Goal: Task Accomplishment & Management: Manage account settings

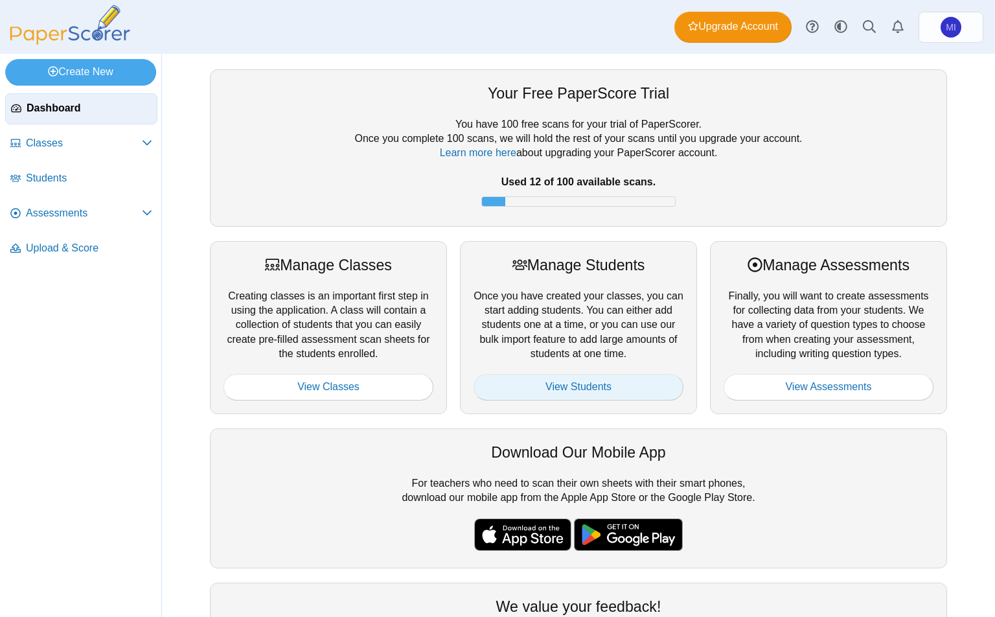
click at [581, 389] on link "View Students" at bounding box center [578, 387] width 210 height 26
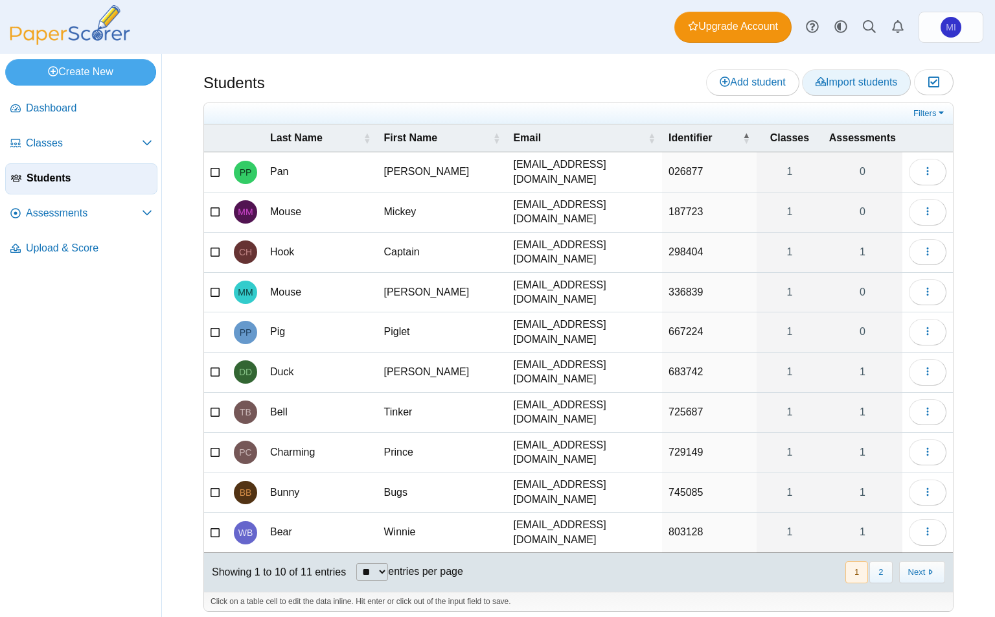
click at [844, 81] on span "Import students" at bounding box center [856, 81] width 82 height 11
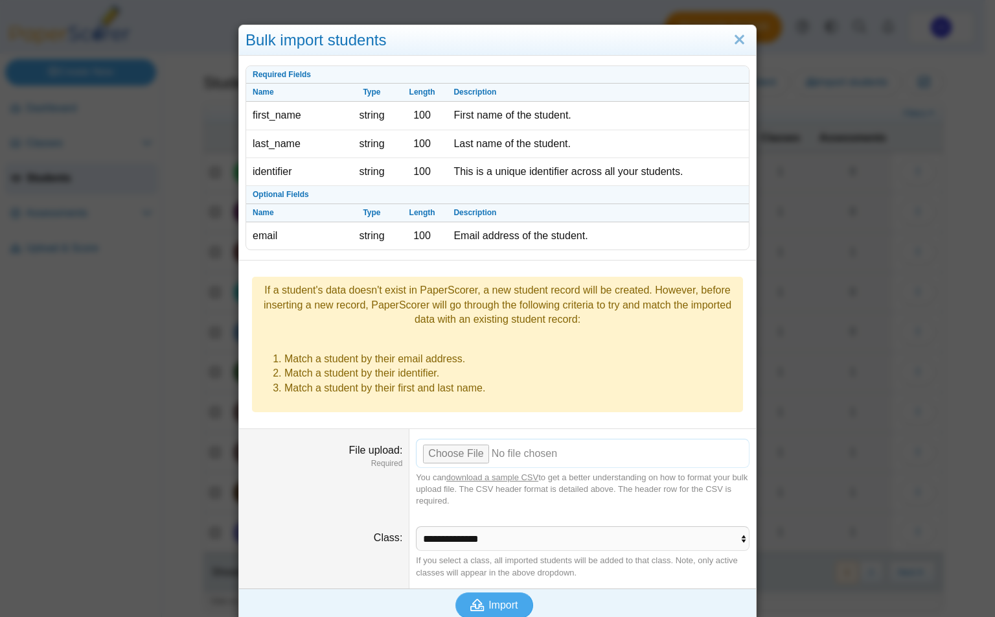
click at [448, 448] on input "File upload" at bounding box center [583, 452] width 334 height 28
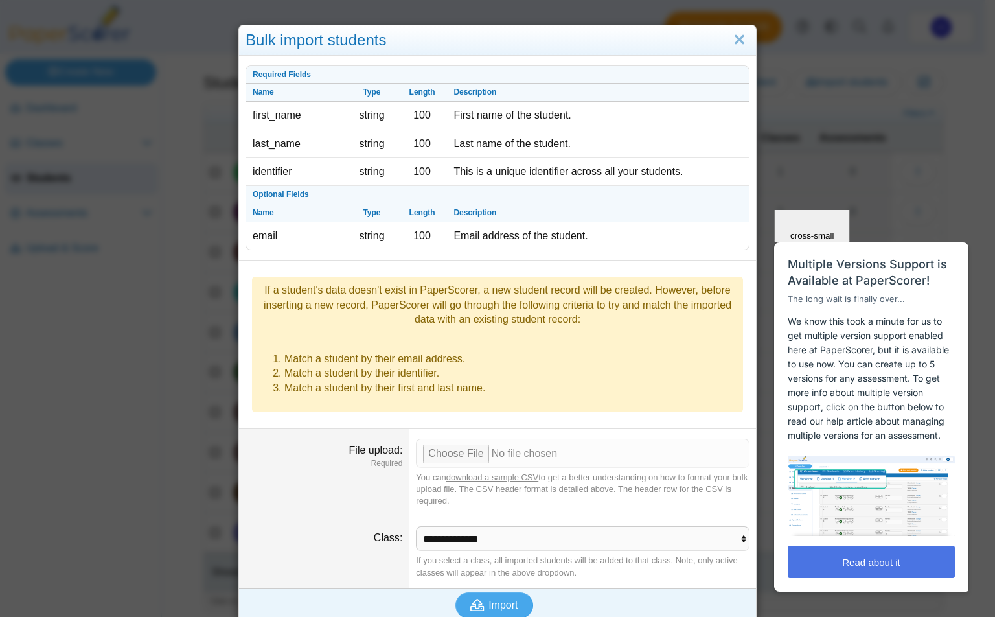
click at [888, 552] on button "Read about it" at bounding box center [871, 561] width 167 height 32
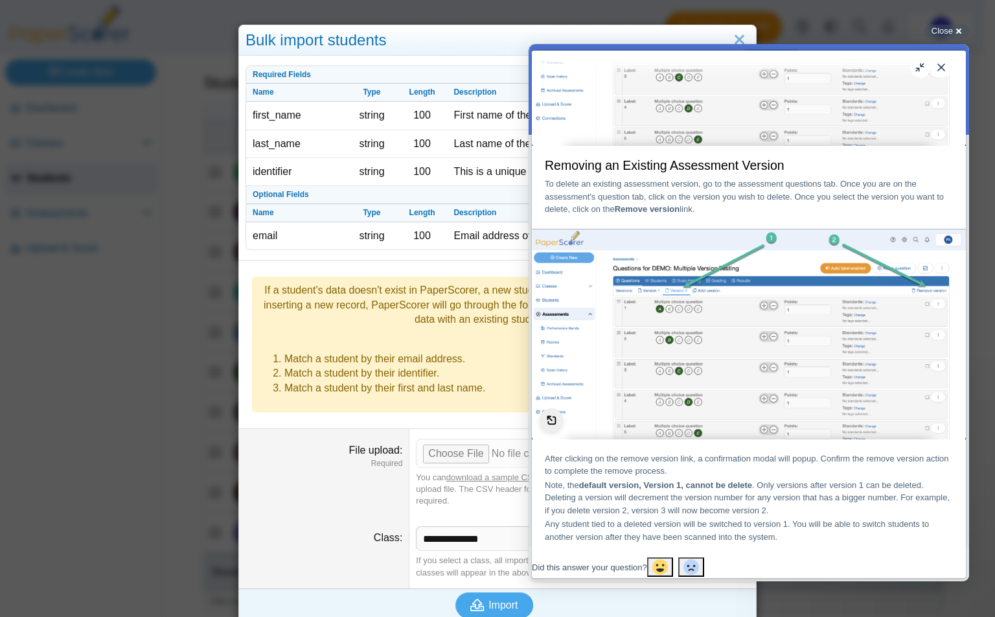
scroll to position [1286, 0]
click at [942, 65] on button "Close" at bounding box center [941, 67] width 21 height 21
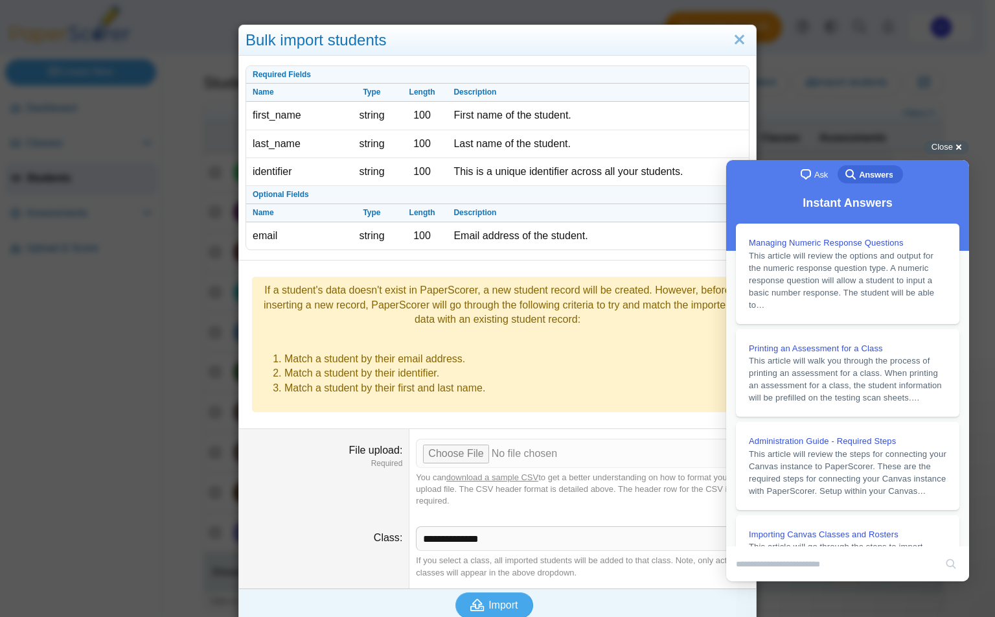
scroll to position [1222, 0]
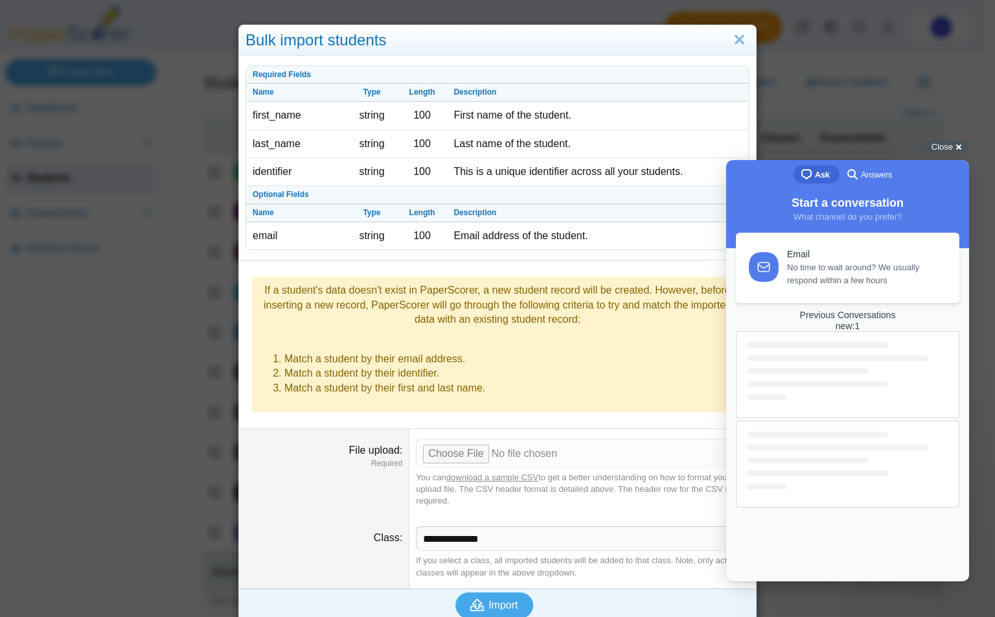
drag, startPoint x: 1683, startPoint y: 303, endPoint x: 937, endPoint y: 301, distance: 745.5
click at [900, 332] on div "new : 1" at bounding box center [847, 326] width 223 height 11
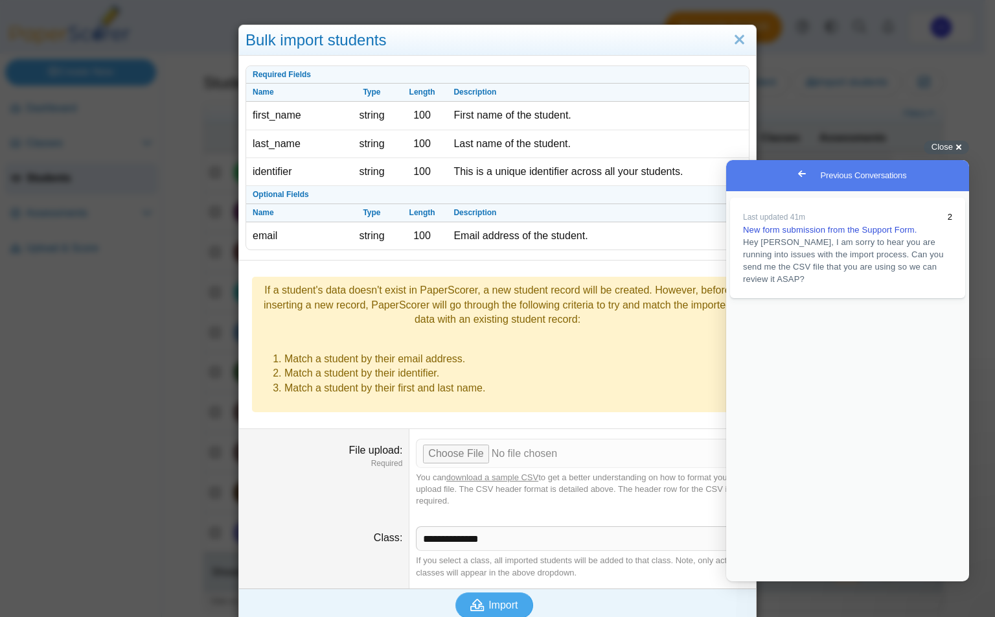
drag, startPoint x: 674, startPoint y: 50, endPoint x: 578, endPoint y: 57, distance: 96.1
click at [578, 58] on div "Bulk import students Required Fields Name Type Length Description first_name st…" at bounding box center [497, 324] width 518 height 598
click at [464, 465] on input "File upload" at bounding box center [583, 452] width 334 height 28
type input "**********"
click at [491, 604] on span "Import" at bounding box center [502, 604] width 29 height 11
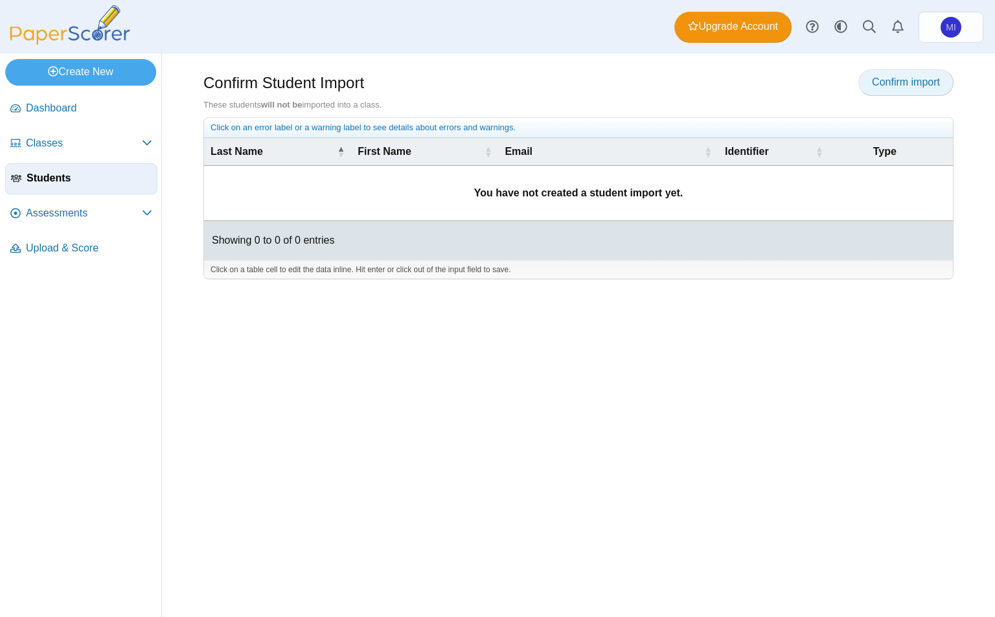
click at [881, 85] on span "Confirm import" at bounding box center [906, 81] width 68 height 11
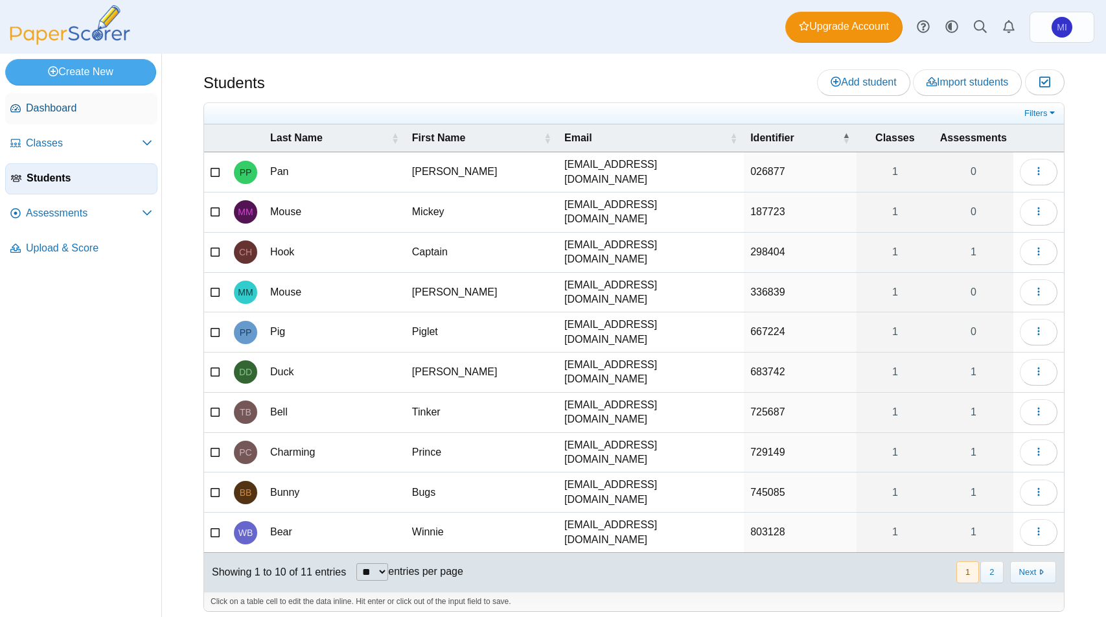
click at [54, 111] on span "Dashboard" at bounding box center [89, 108] width 126 height 14
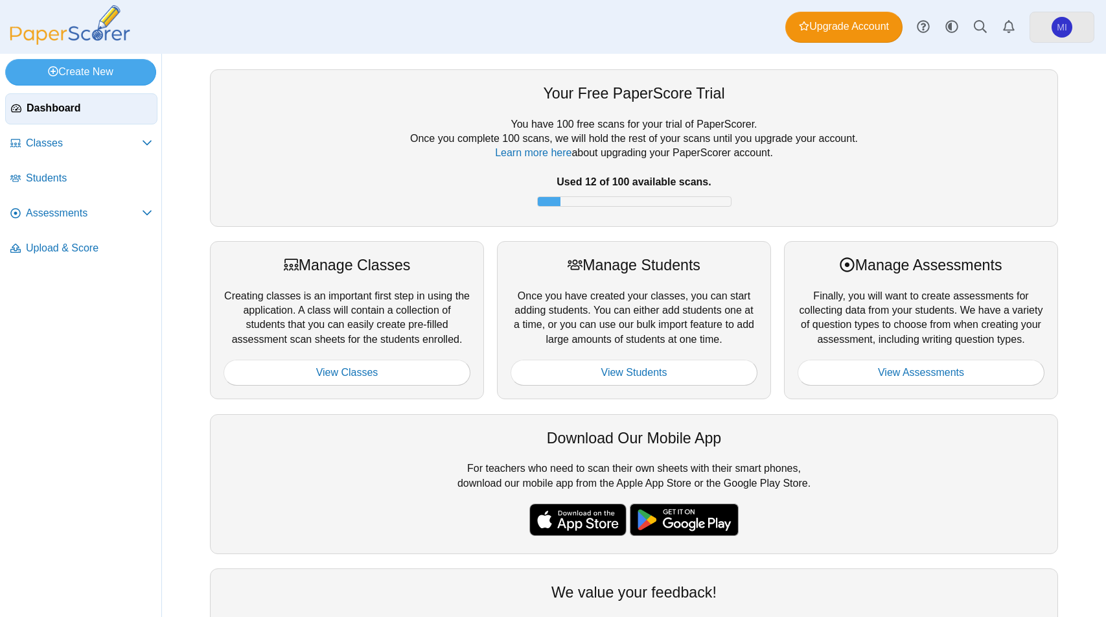
click at [1054, 26] on span "MI" at bounding box center [1061, 27] width 21 height 21
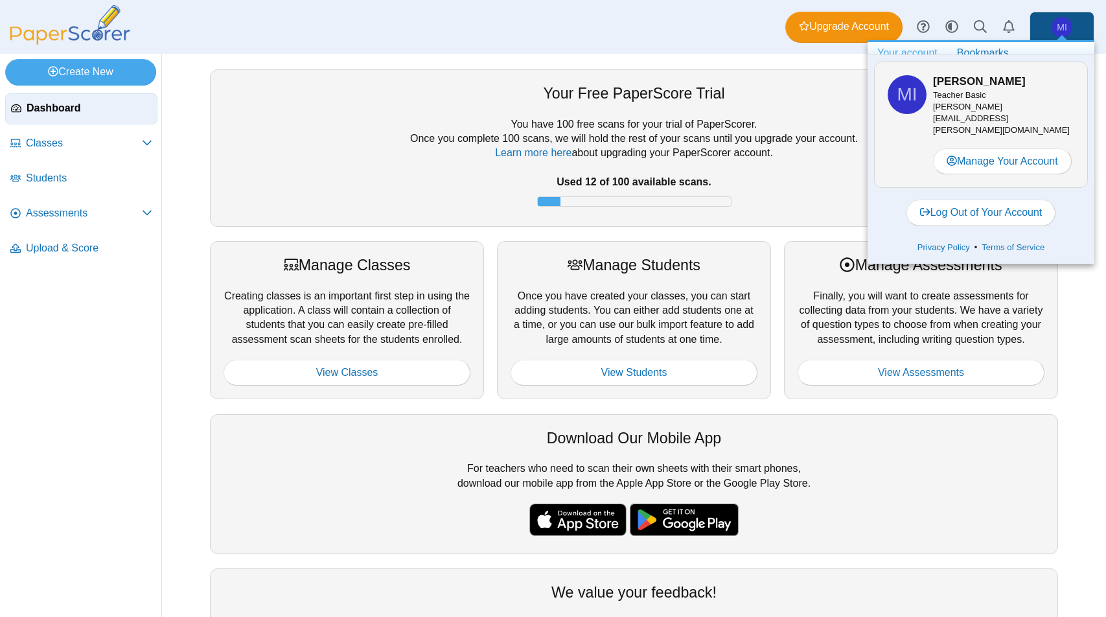
drag, startPoint x: 609, startPoint y: 28, endPoint x: 618, endPoint y: 28, distance: 8.4
click at [610, 28] on div "Dashboard Classes Archived classes Students Assessments" at bounding box center [553, 27] width 1106 height 54
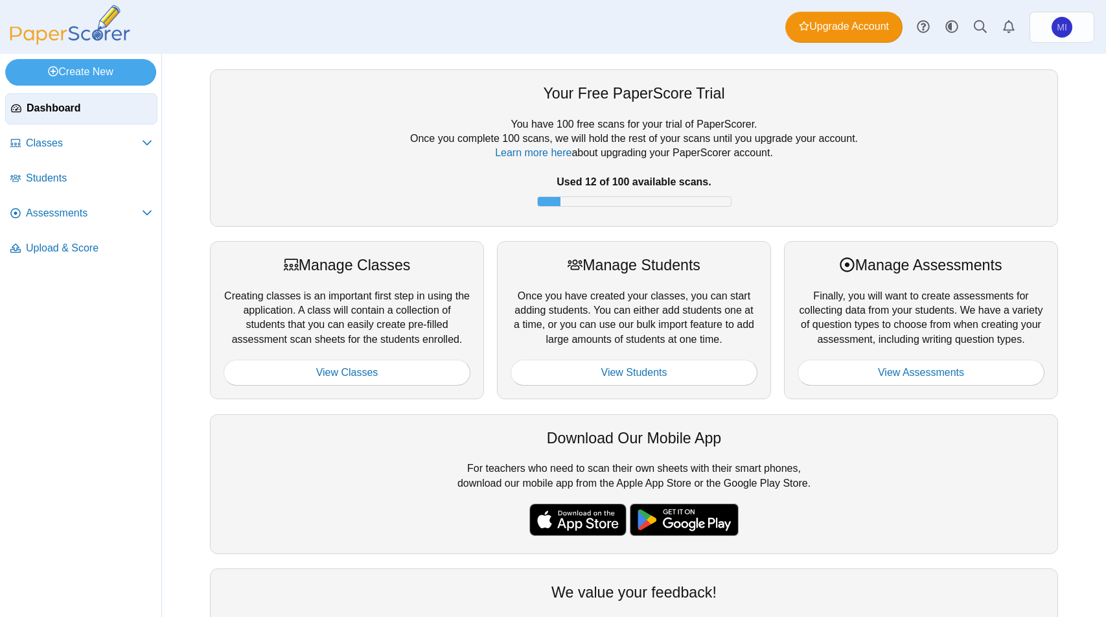
click at [76, 194] on li "Students" at bounding box center [81, 180] width 152 height 35
click at [68, 181] on span "Students" at bounding box center [89, 178] width 126 height 14
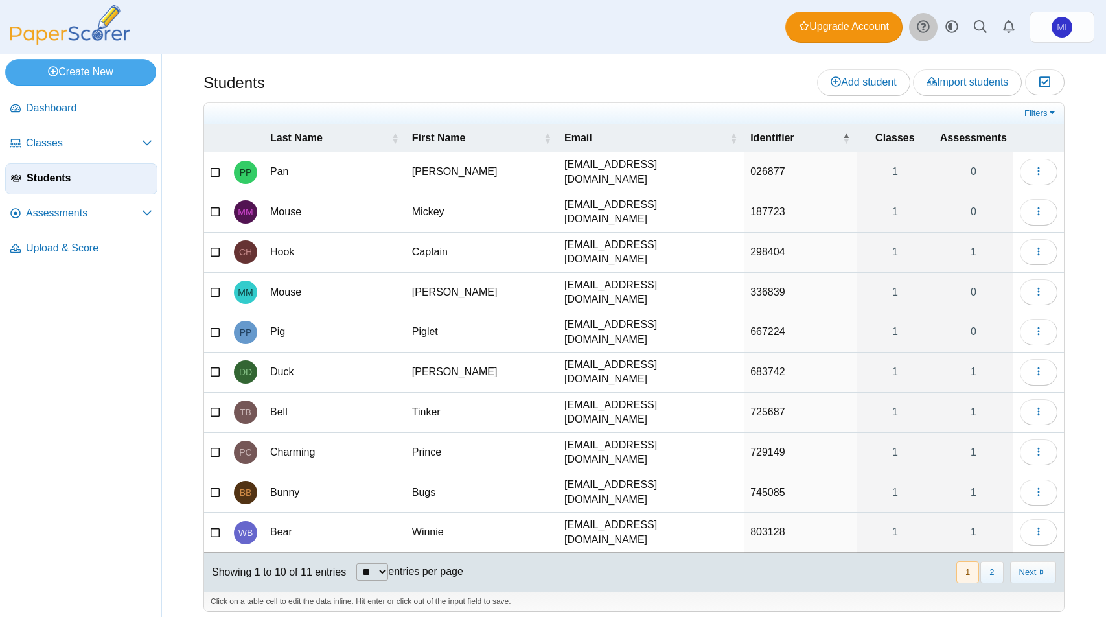
click at [926, 28] on icon at bounding box center [922, 26] width 13 height 13
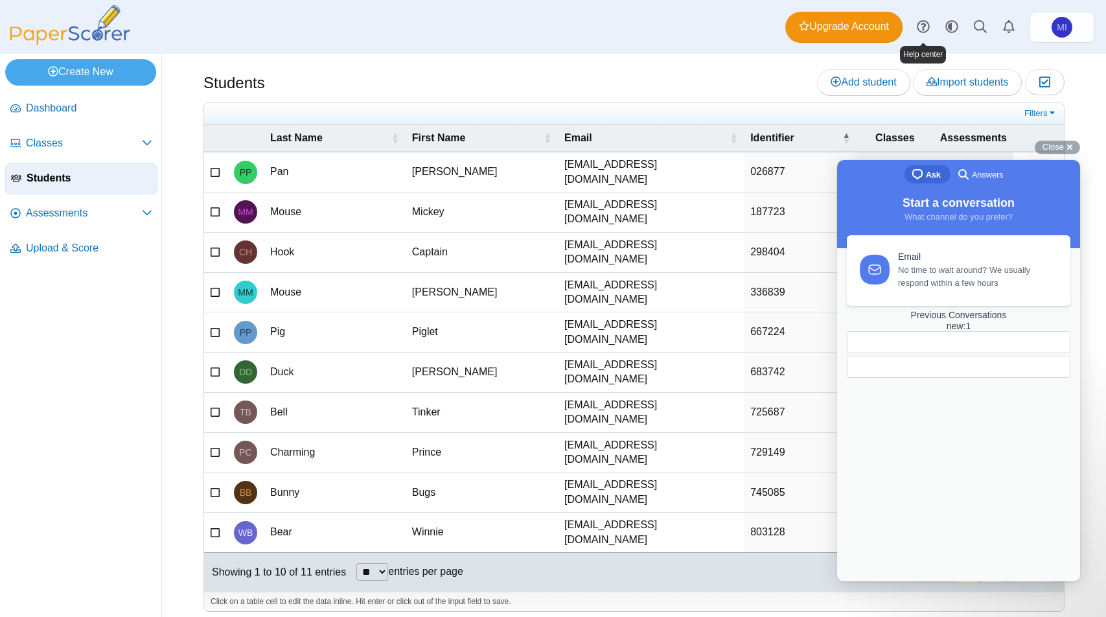
click at [993, 378] on link "Previous Conversations new : 1" at bounding box center [958, 344] width 223 height 69
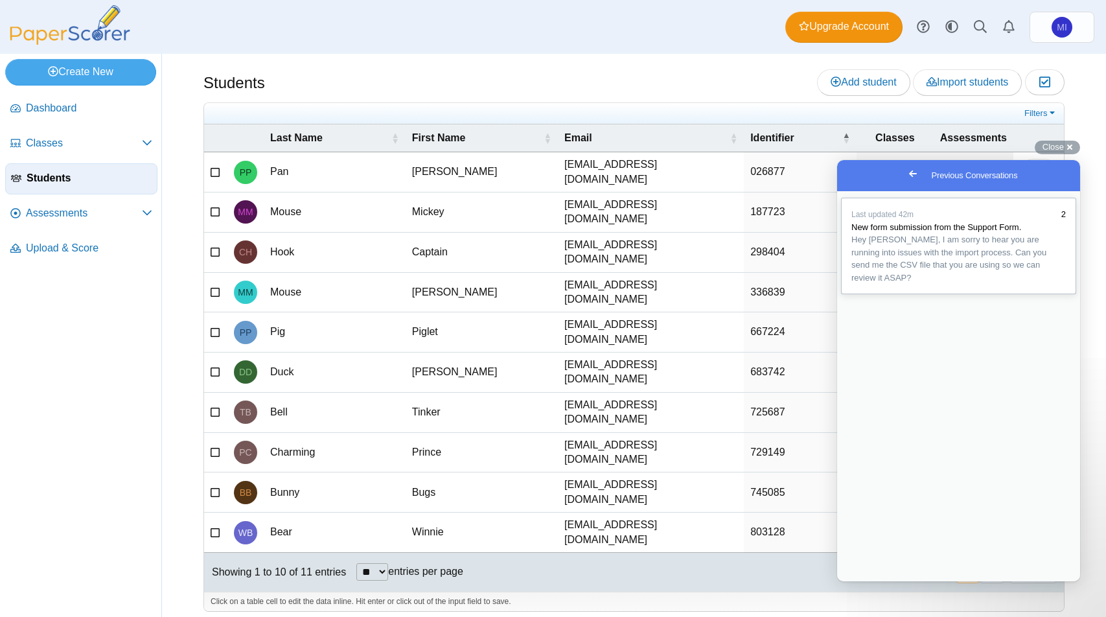
click at [935, 242] on link "Last updated 42m 2 New form submission from the Support Form. Hey Melissa, I am…" at bounding box center [958, 246] width 235 height 97
type textarea "**********"
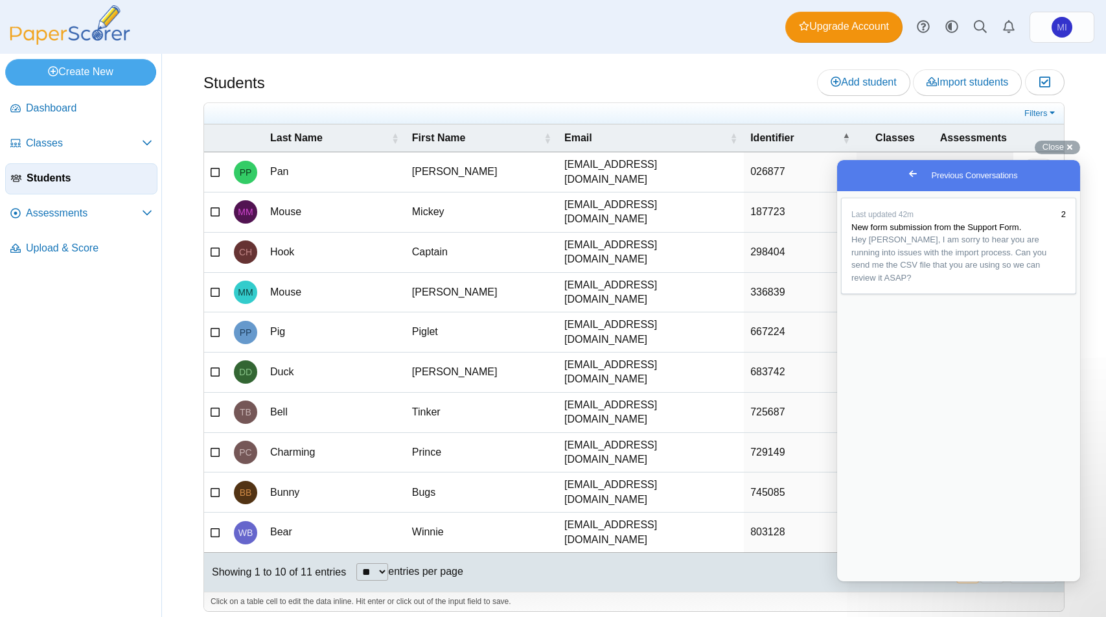
type input "**********"
drag, startPoint x: 979, startPoint y: 450, endPoint x: 1002, endPoint y: 450, distance: 23.3
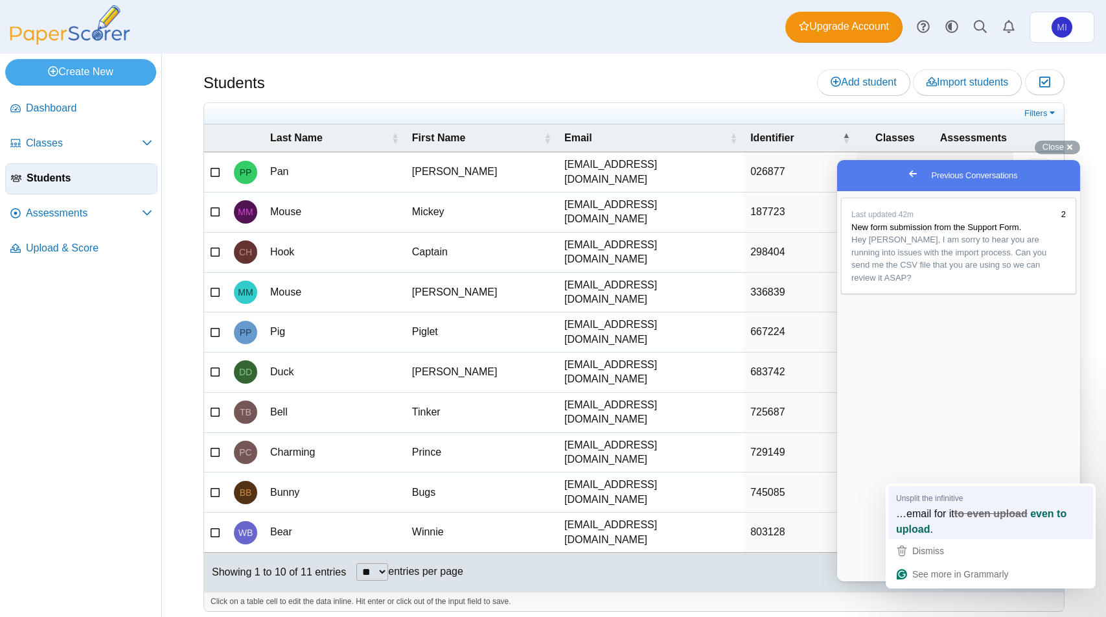
click at [978, 506] on strong "to even upload" at bounding box center [990, 513] width 73 height 14
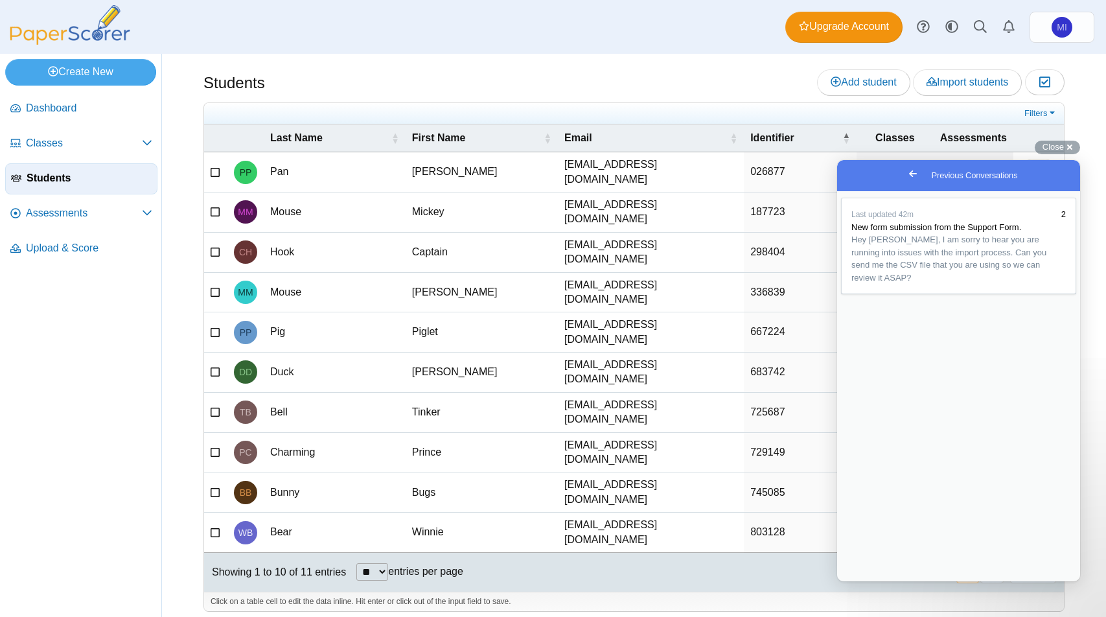
scroll to position [12, 0]
drag, startPoint x: 916, startPoint y: 493, endPoint x: 940, endPoint y: 493, distance: 23.3
type textarea "**********"
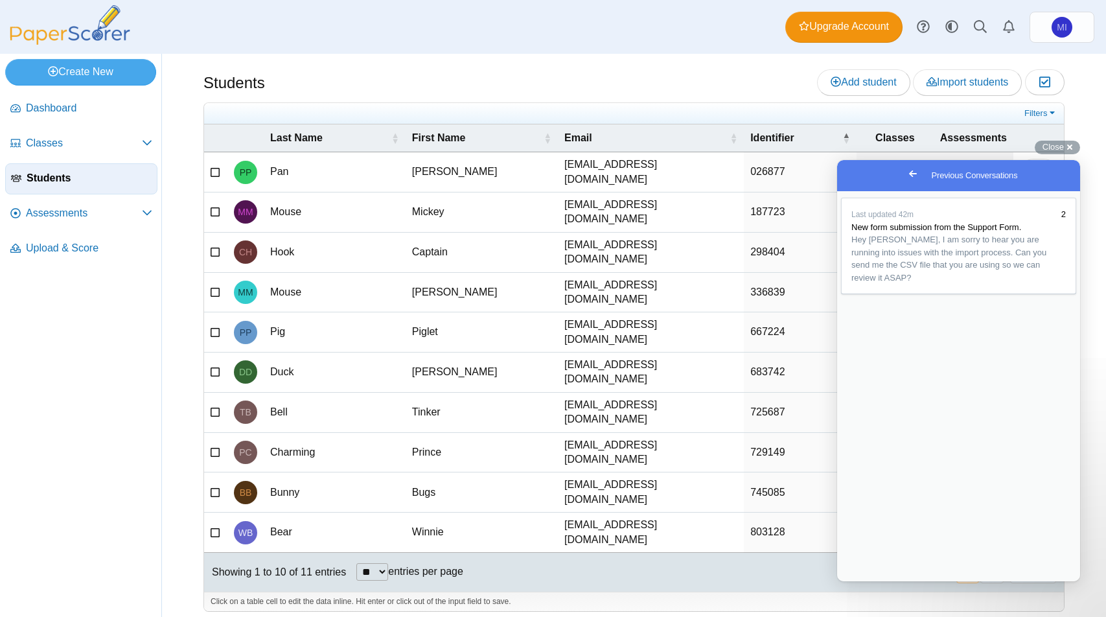
click at [74, 75] on link "Create New" at bounding box center [80, 72] width 151 height 26
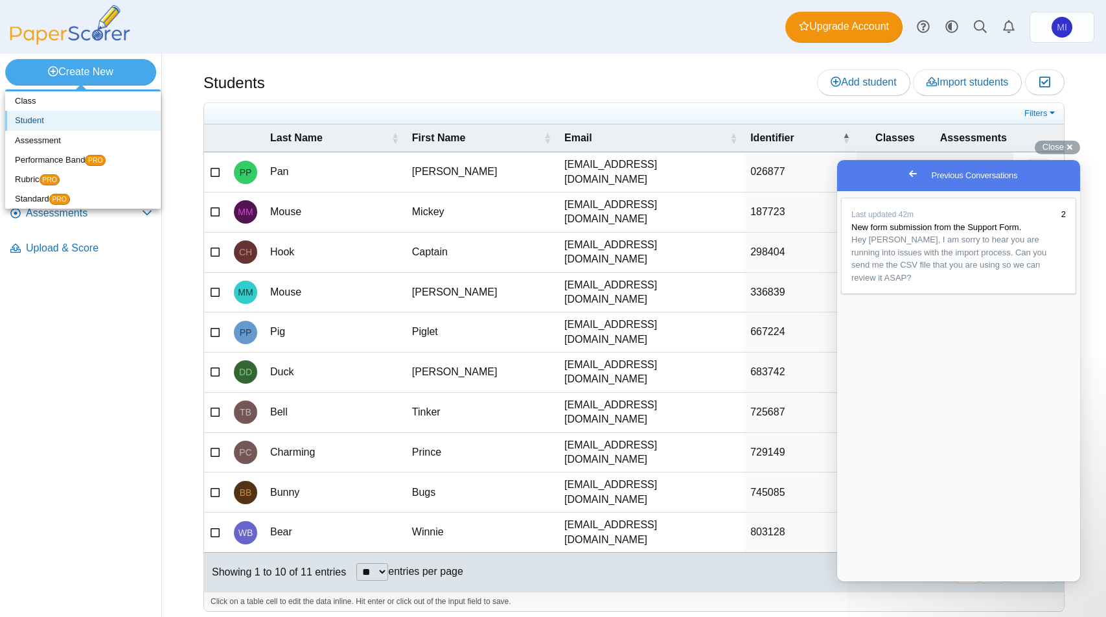
click at [49, 122] on link "Student" at bounding box center [82, 120] width 155 height 19
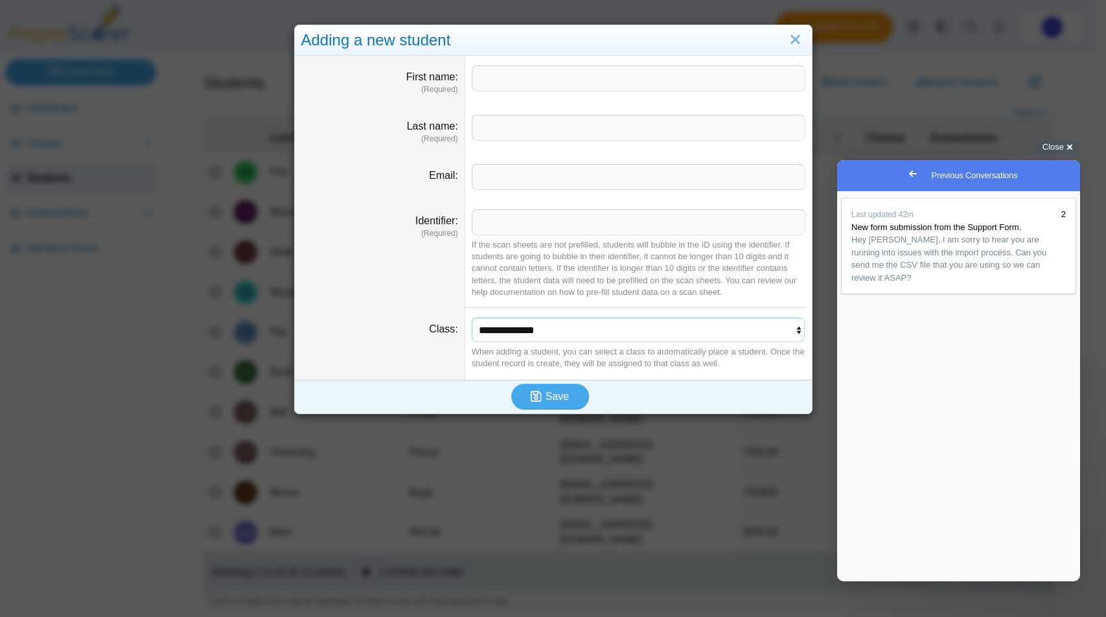
click at [513, 330] on select "**********" at bounding box center [639, 329] width 334 height 25
click at [796, 47] on link "Close" at bounding box center [795, 40] width 20 height 22
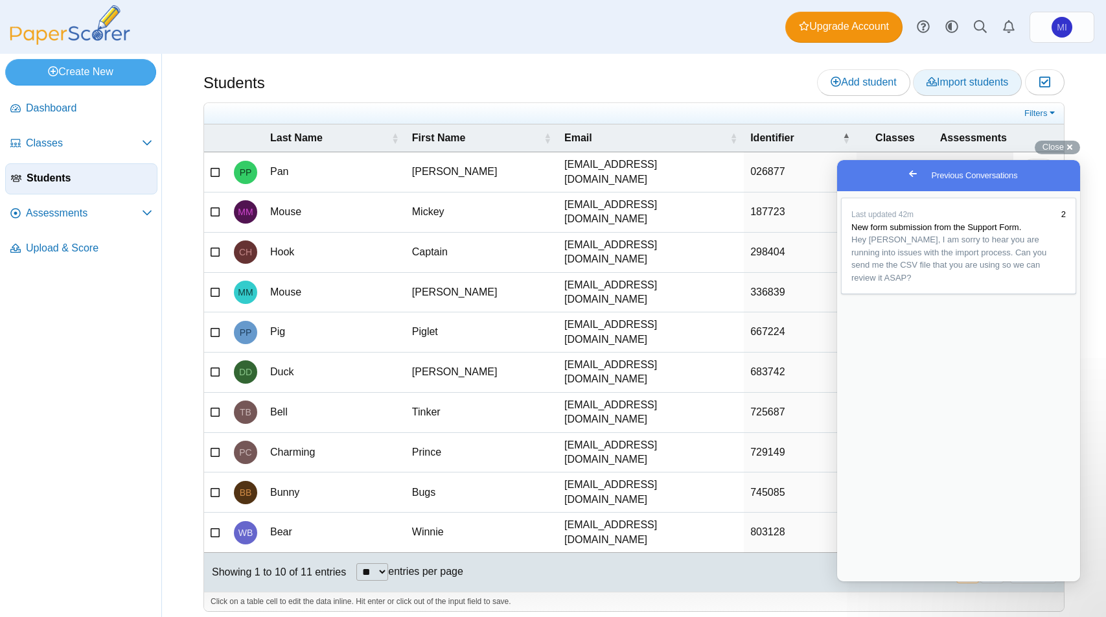
click at [955, 85] on span "Import students" at bounding box center [967, 81] width 82 height 11
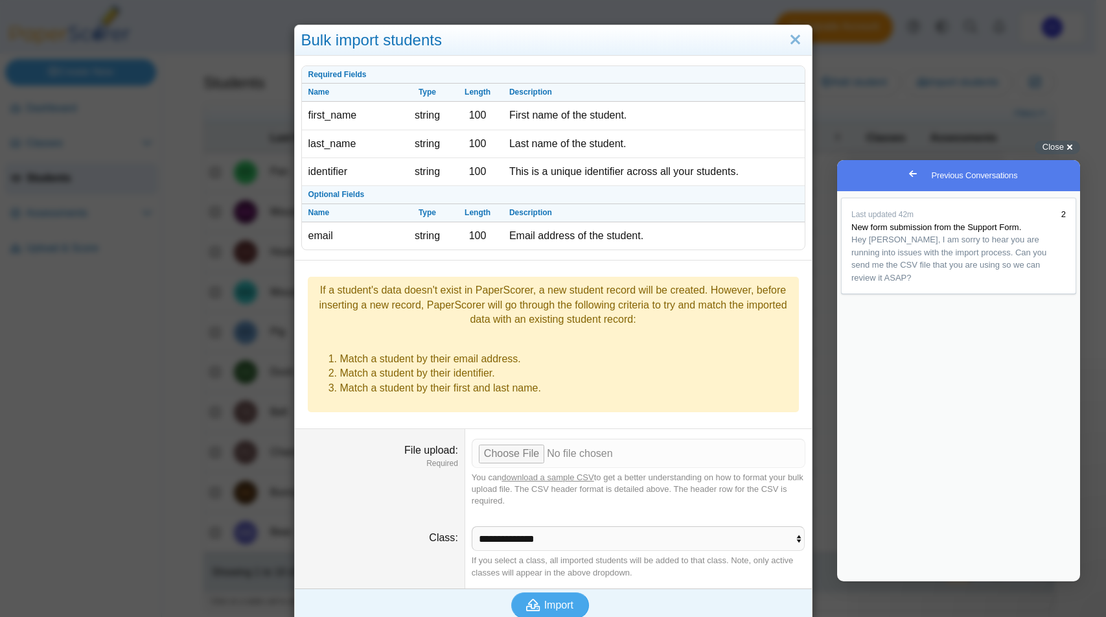
click at [535, 481] on link "download a sample CSV" at bounding box center [547, 477] width 92 height 10
click at [510, 451] on input "File upload" at bounding box center [639, 452] width 334 height 28
type input "**********"
click at [523, 543] on select "**********" at bounding box center [639, 538] width 334 height 25
select select "**********"
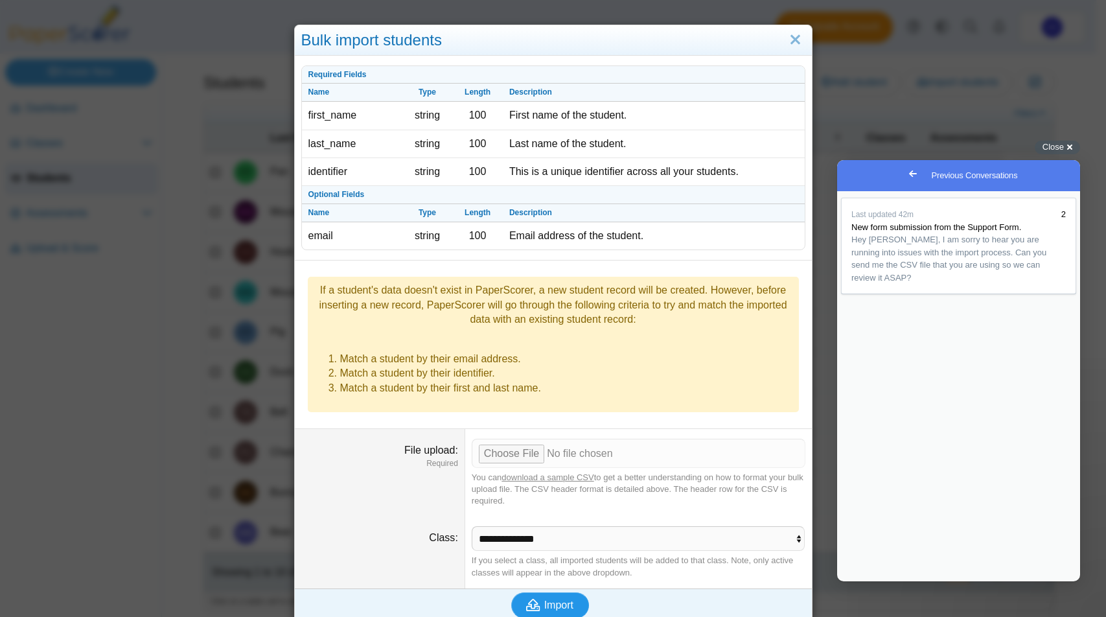
click at [544, 608] on span "Import" at bounding box center [558, 604] width 29 height 11
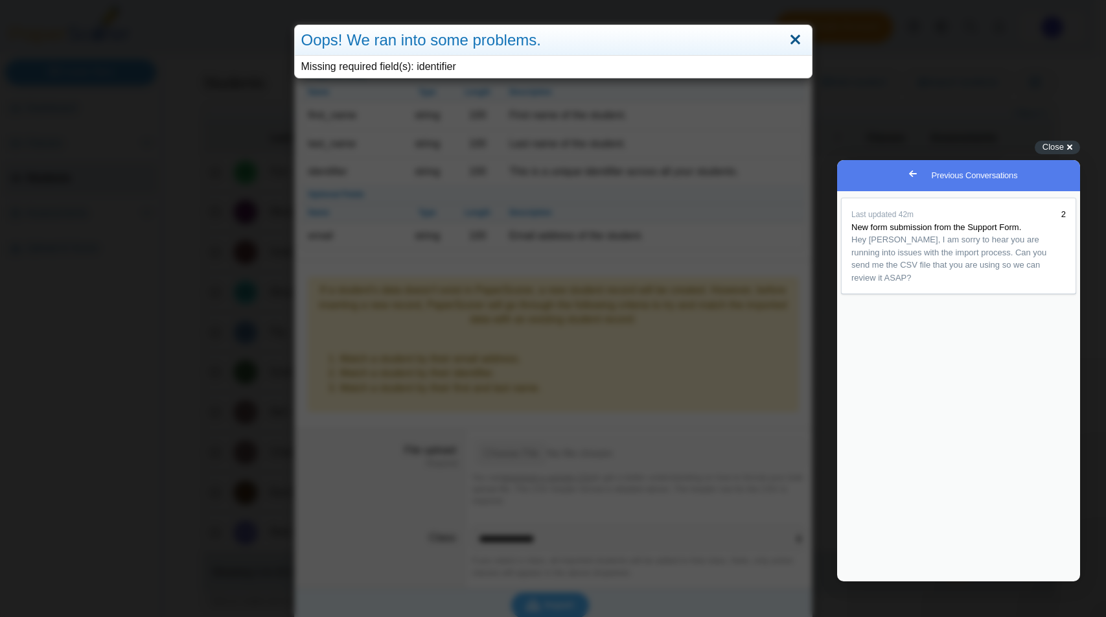
click at [785, 40] on link "Close" at bounding box center [795, 40] width 20 height 22
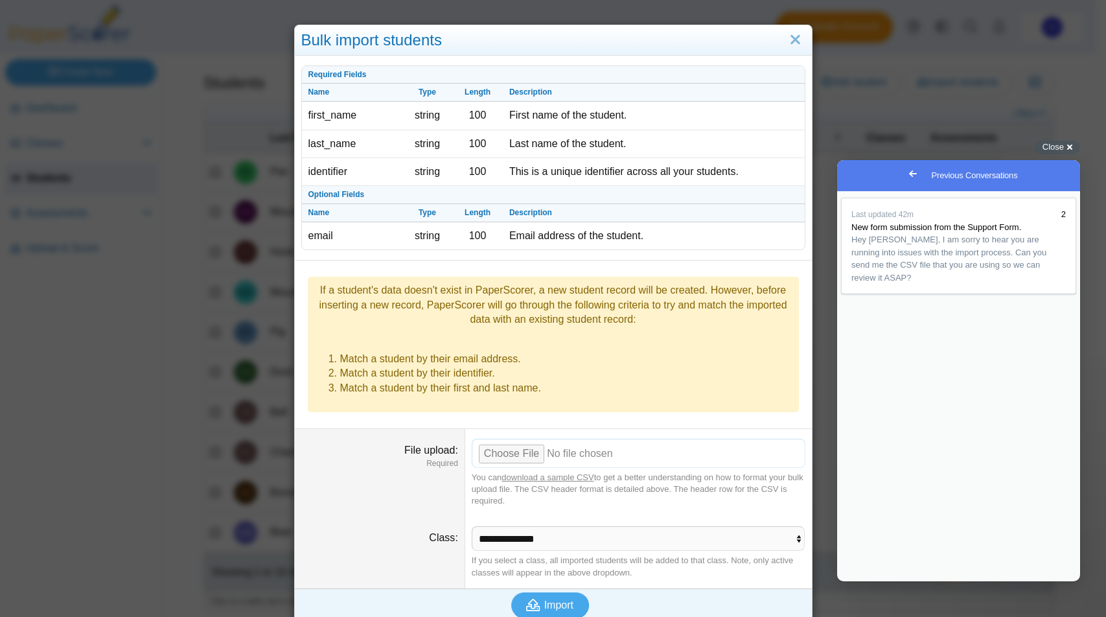
click at [497, 448] on input "File upload" at bounding box center [639, 452] width 334 height 28
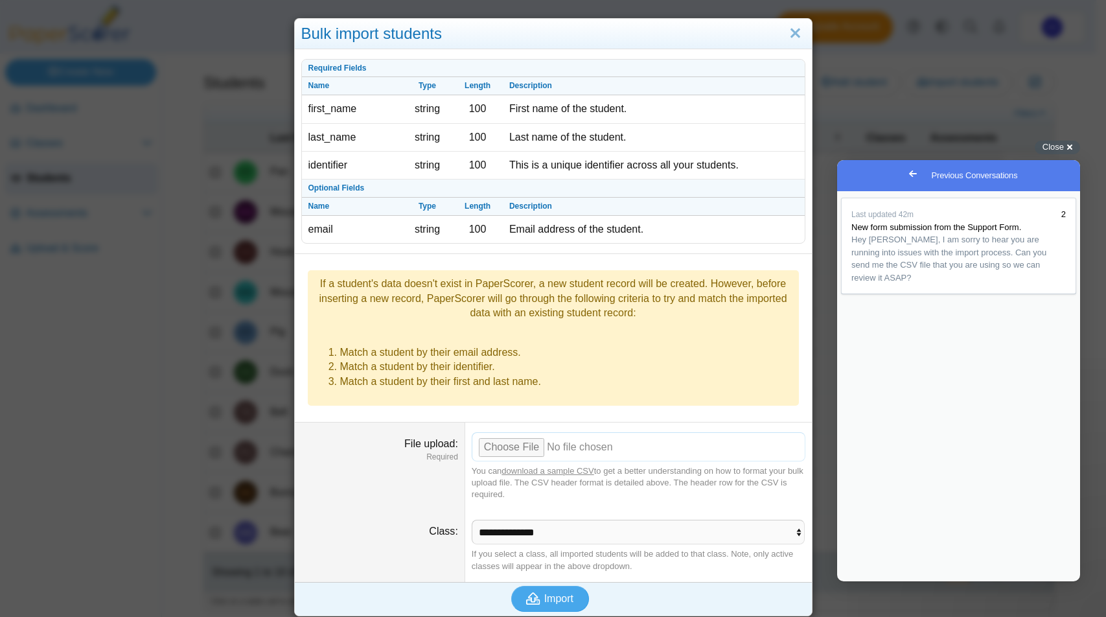
scroll to position [12, 0]
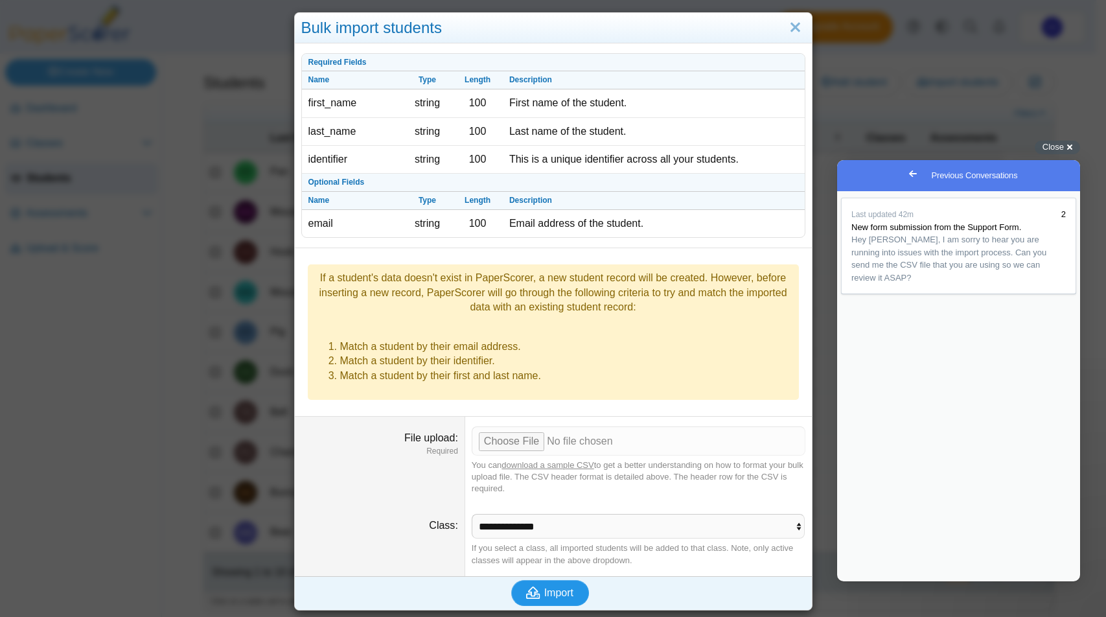
click at [547, 587] on span "Import" at bounding box center [558, 592] width 29 height 11
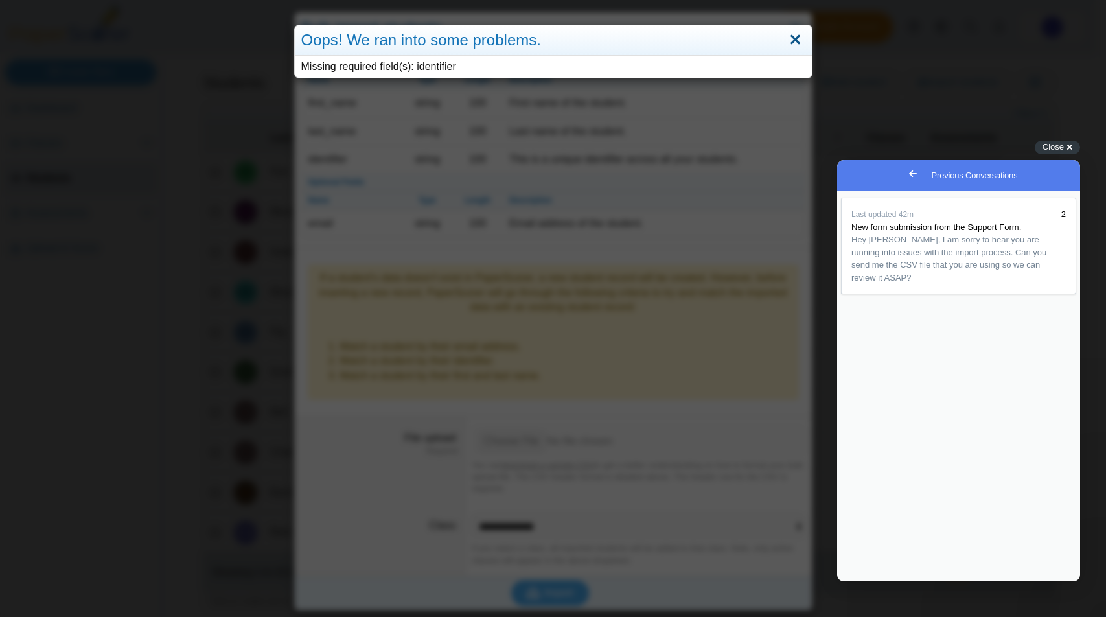
click at [798, 40] on link "Close" at bounding box center [795, 40] width 20 height 22
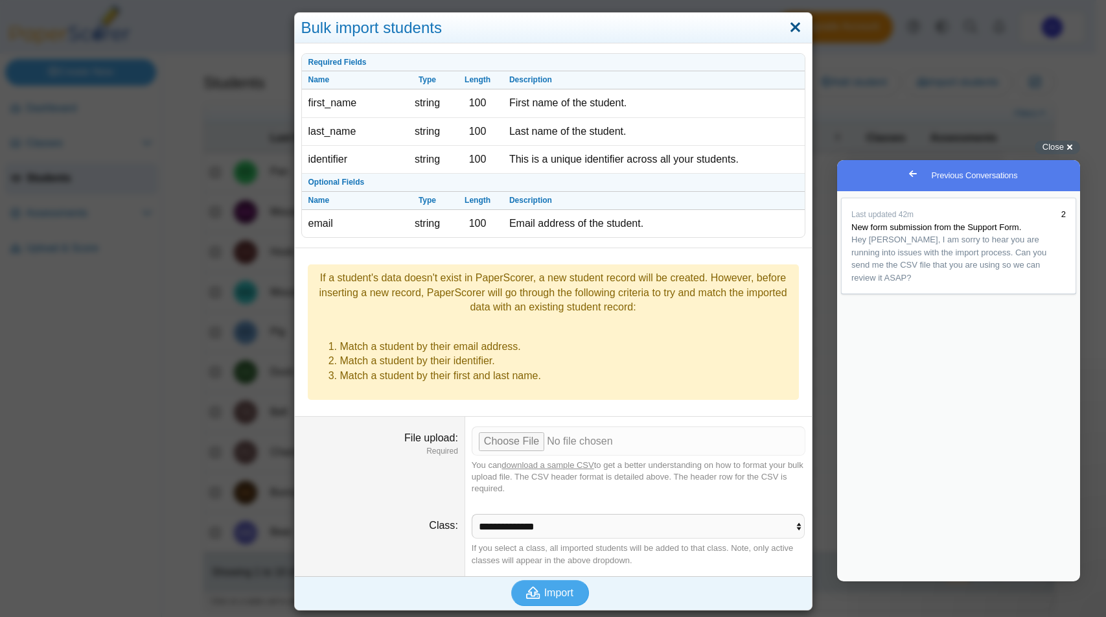
click at [786, 30] on link "Close" at bounding box center [795, 28] width 20 height 22
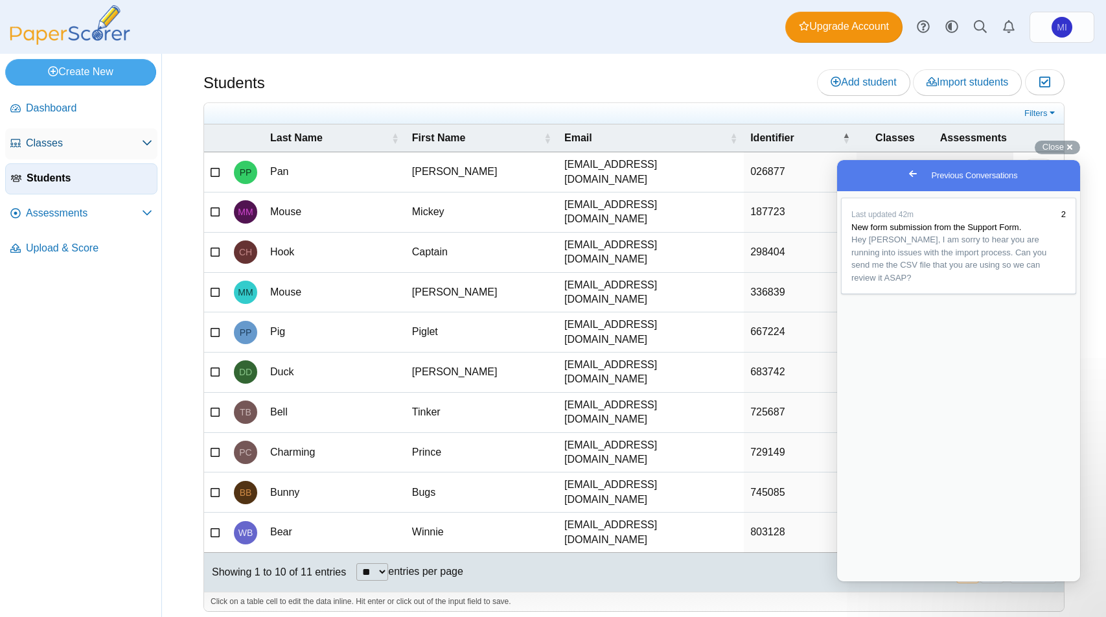
click at [67, 148] on span "Classes" at bounding box center [84, 143] width 116 height 14
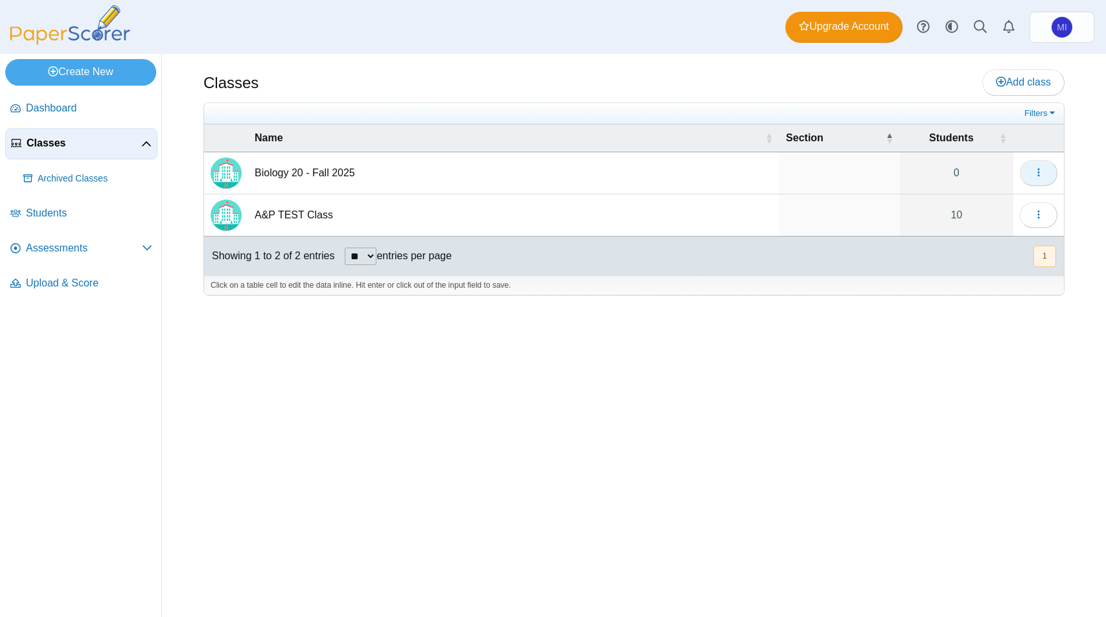
click at [1046, 170] on button "button" at bounding box center [1038, 173] width 38 height 26
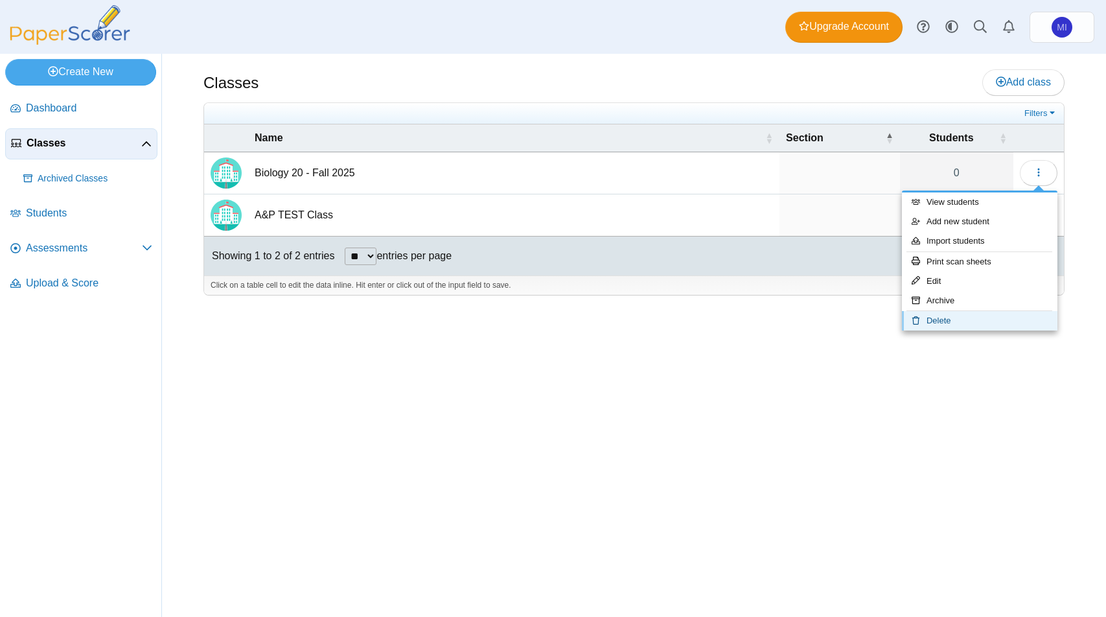
click at [948, 320] on link "Delete" at bounding box center [979, 320] width 155 height 19
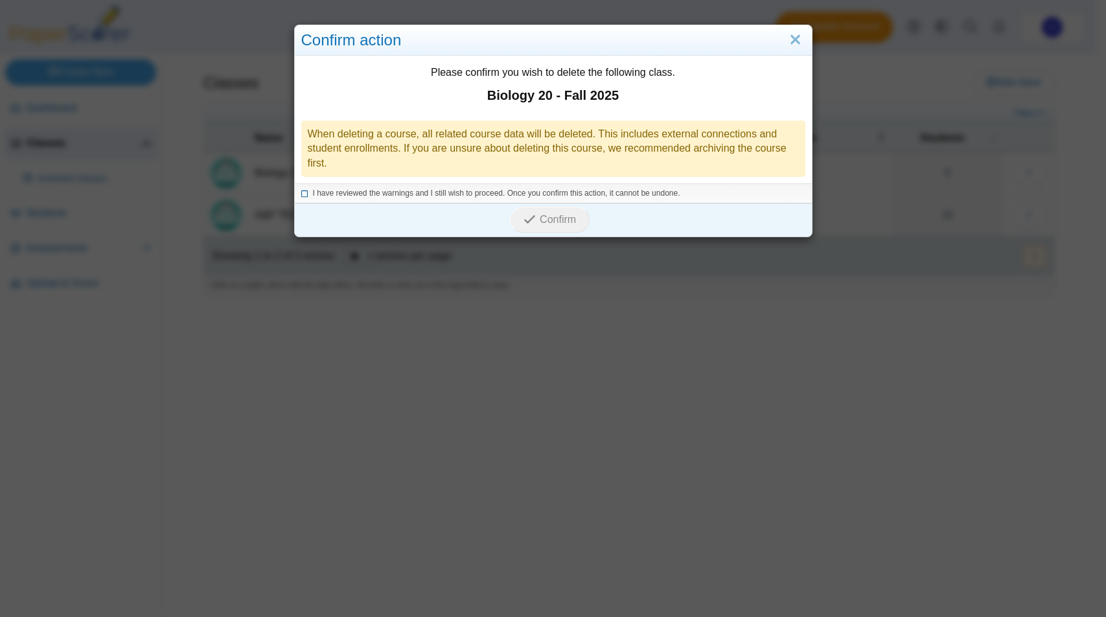
click at [354, 188] on span "I have reviewed the warnings and I still wish to proceed. Once you confirm this…" at bounding box center [496, 192] width 367 height 9
click at [547, 222] on span "Confirm" at bounding box center [558, 219] width 36 height 11
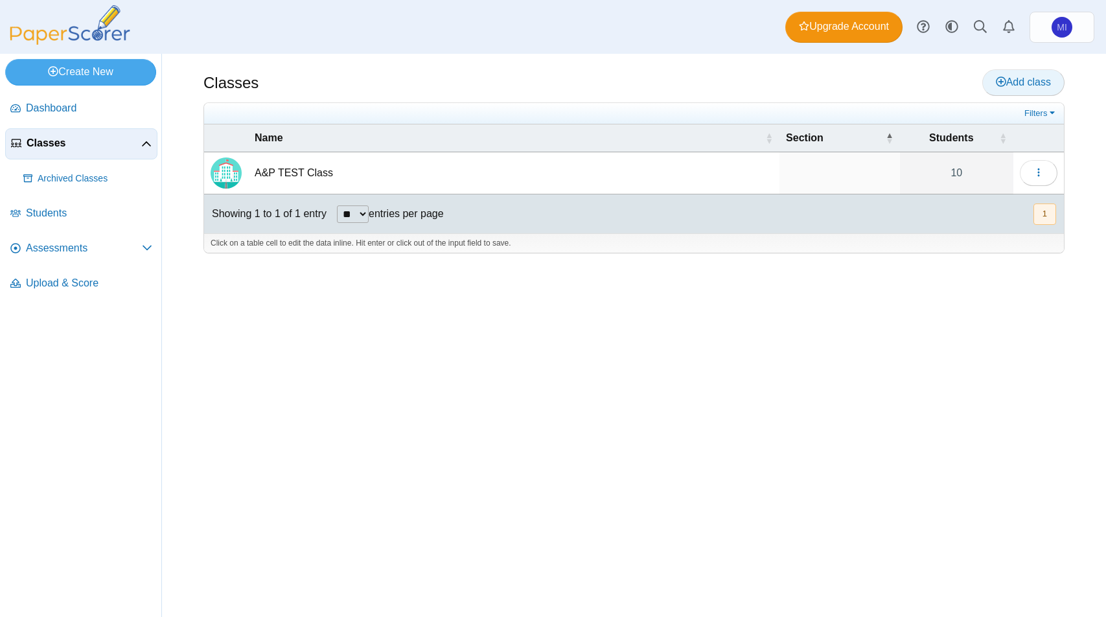
click at [1010, 84] on span "Add class" at bounding box center [1023, 81] width 55 height 11
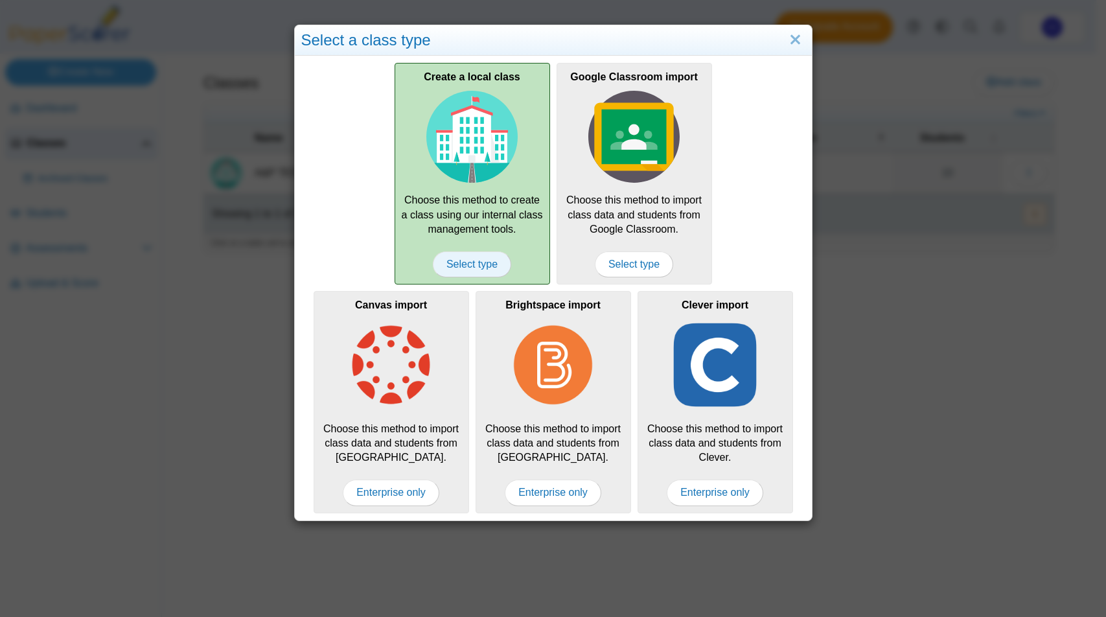
click at [473, 267] on span "Select type" at bounding box center [472, 264] width 78 height 26
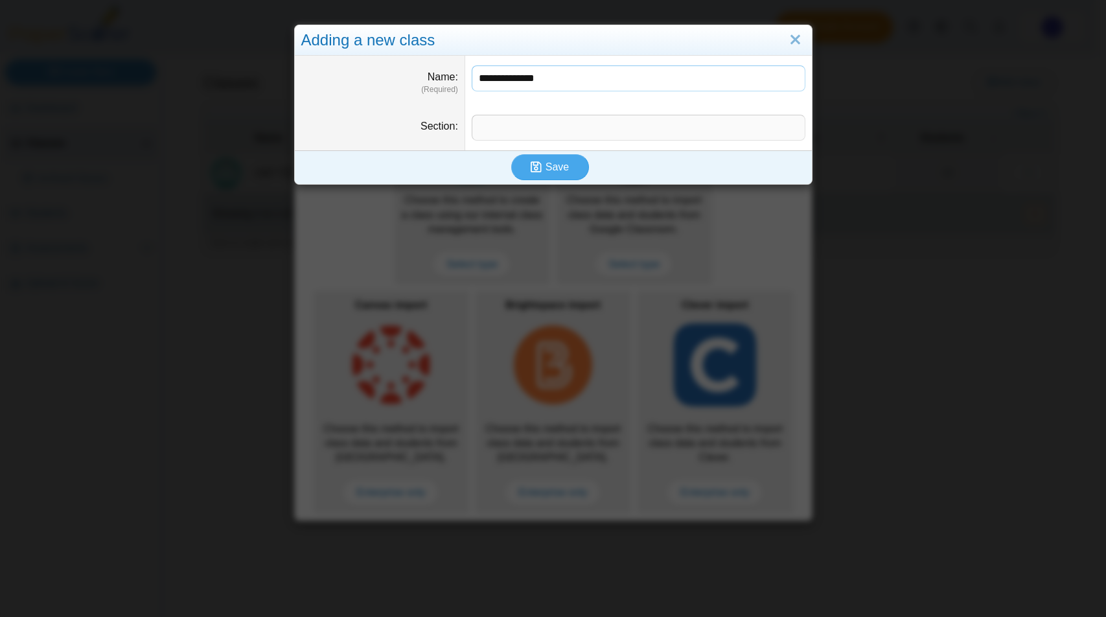
type input "**********"
click at [483, 127] on input "Section" at bounding box center [639, 128] width 334 height 26
paste input "*****"
type input "**********"
click at [563, 172] on span "Save" at bounding box center [556, 166] width 23 height 11
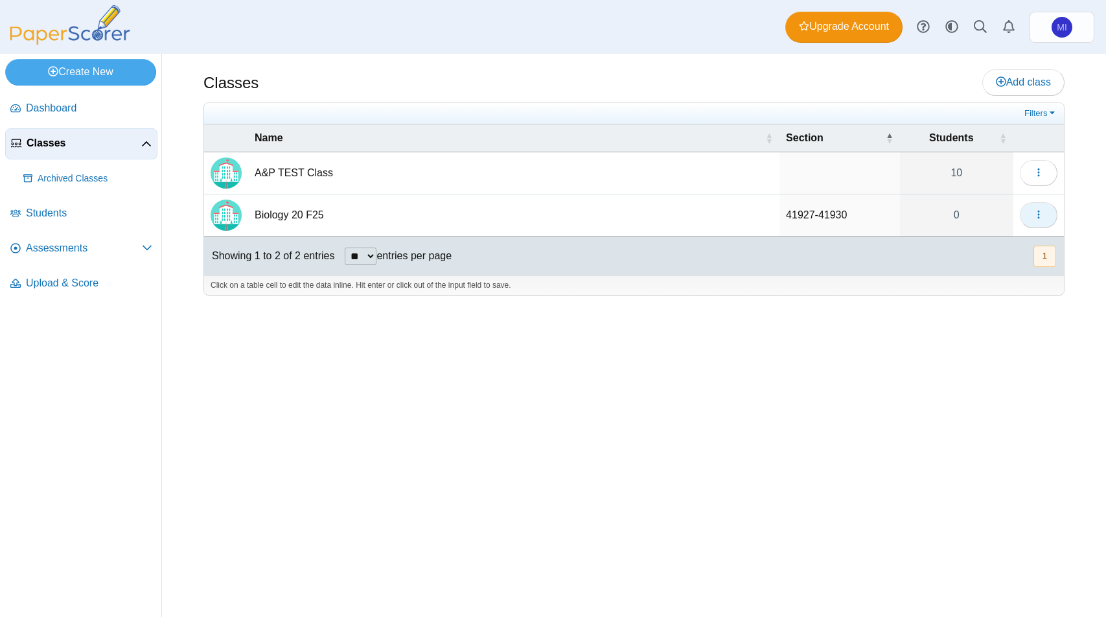
click at [1037, 213] on icon "button" at bounding box center [1038, 214] width 10 height 10
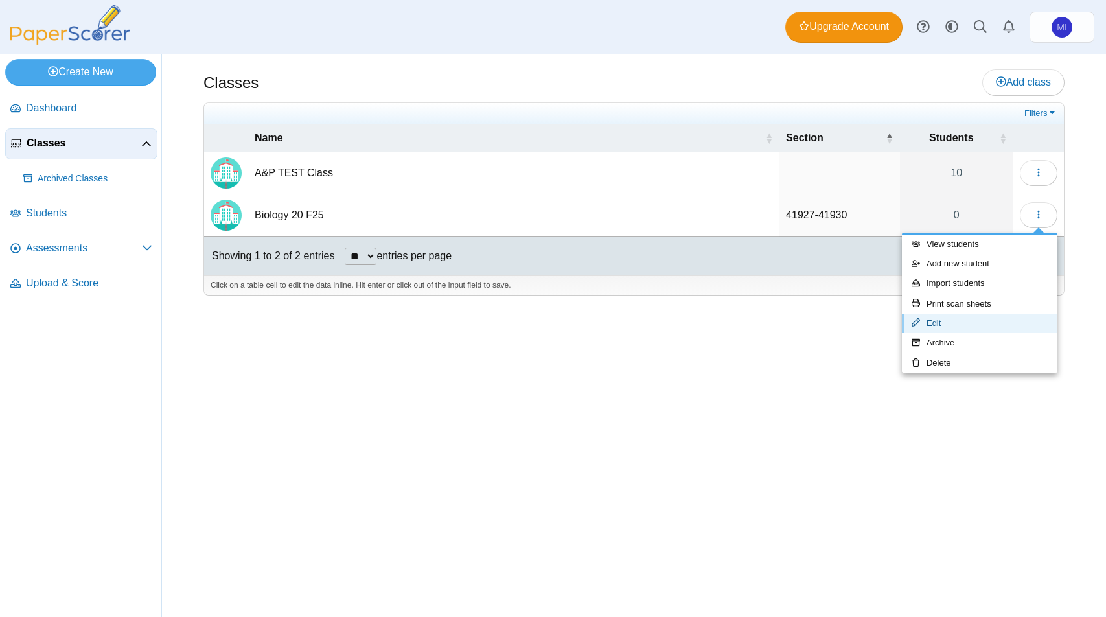
click at [915, 324] on icon at bounding box center [915, 322] width 8 height 8
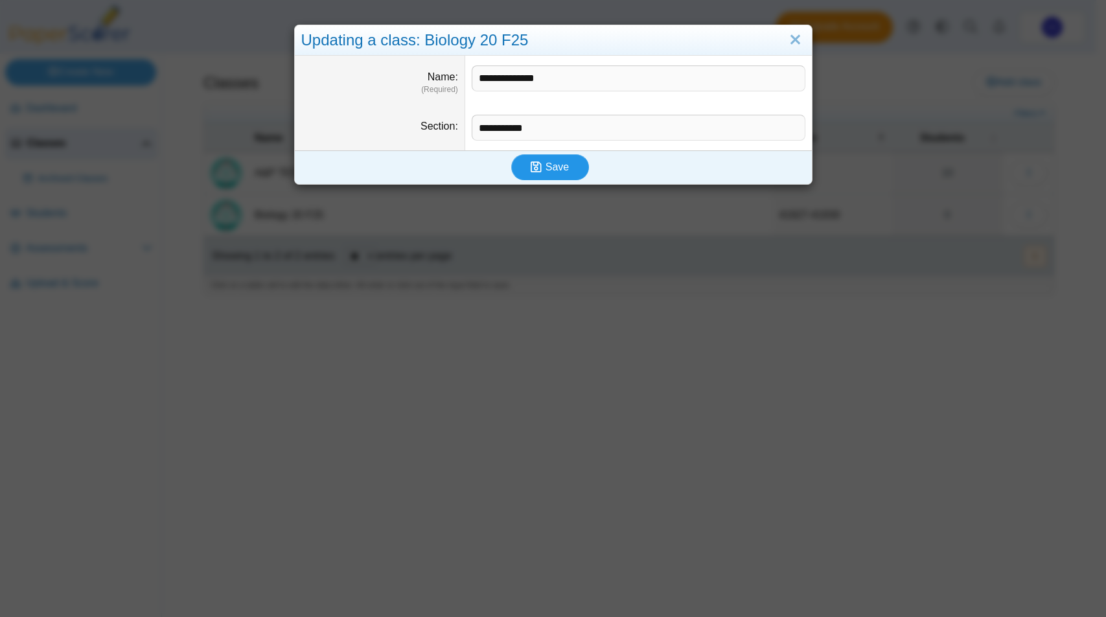
click at [552, 172] on span "Save" at bounding box center [556, 166] width 23 height 11
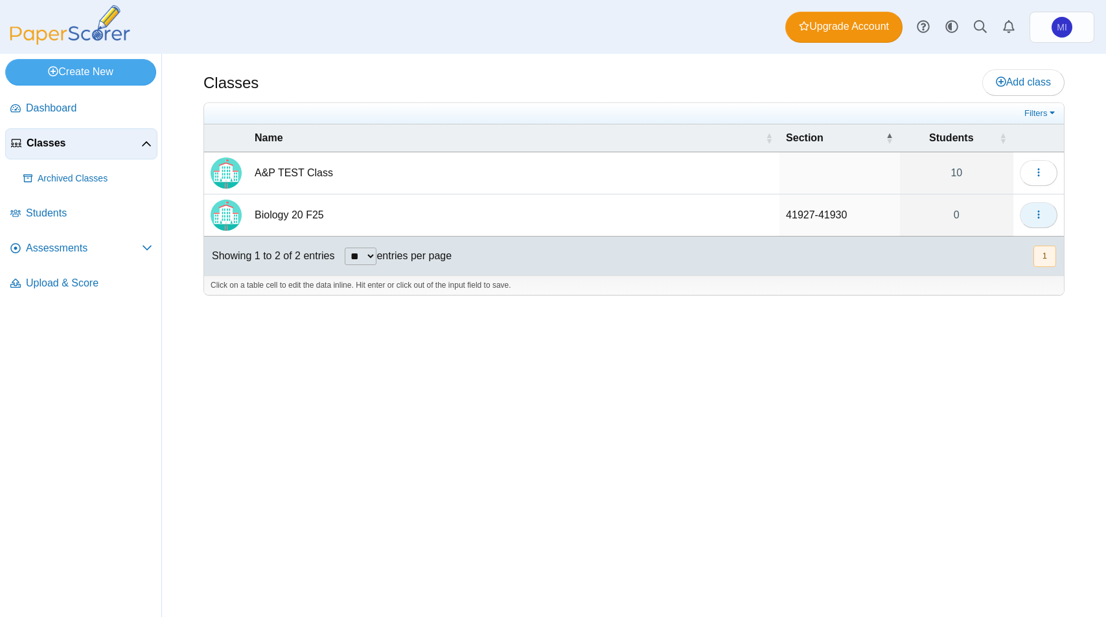
click at [1040, 217] on icon "button" at bounding box center [1038, 214] width 10 height 10
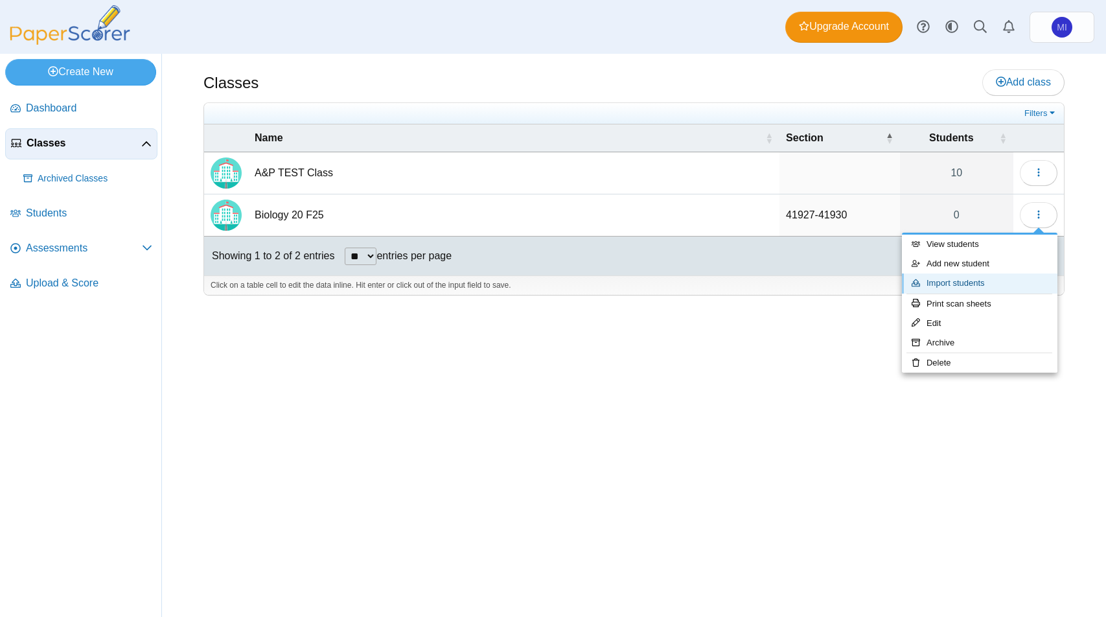
click at [953, 285] on link "Import students" at bounding box center [979, 282] width 155 height 19
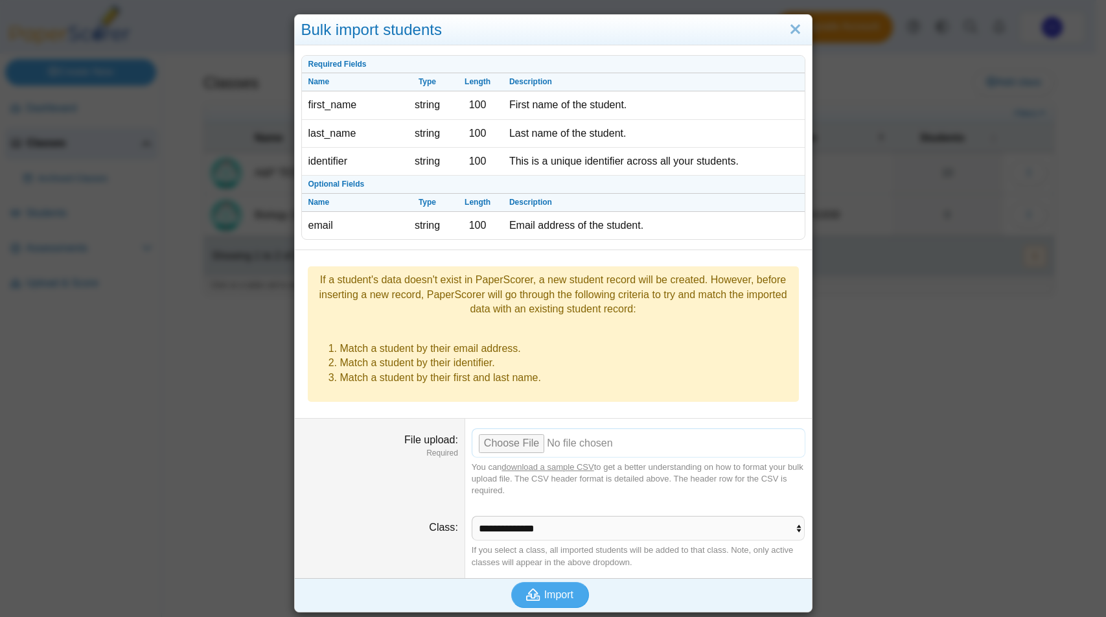
scroll to position [12, 0]
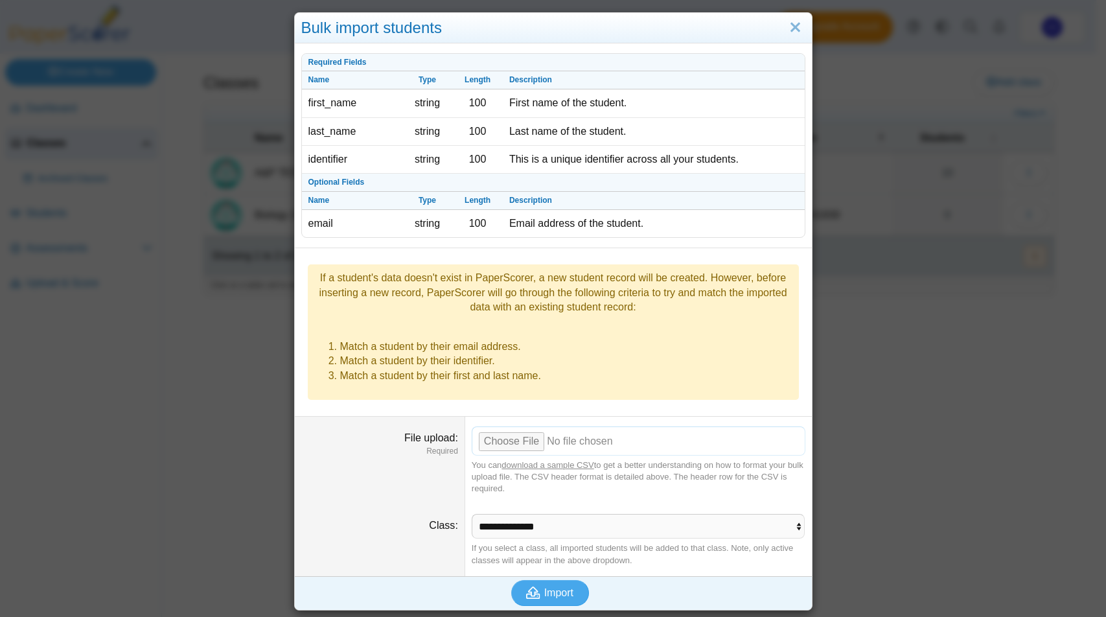
click at [522, 443] on input "File upload" at bounding box center [639, 440] width 334 height 28
type input "**********"
click at [548, 595] on span "Import" at bounding box center [558, 592] width 29 height 11
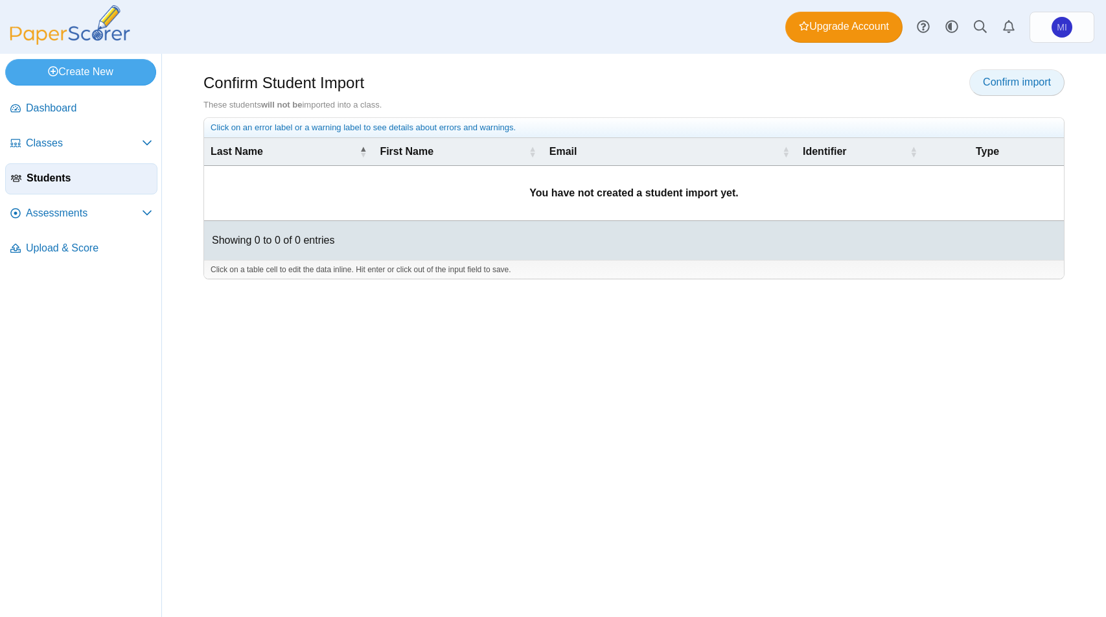
click at [992, 86] on span "Confirm import" at bounding box center [1017, 81] width 68 height 11
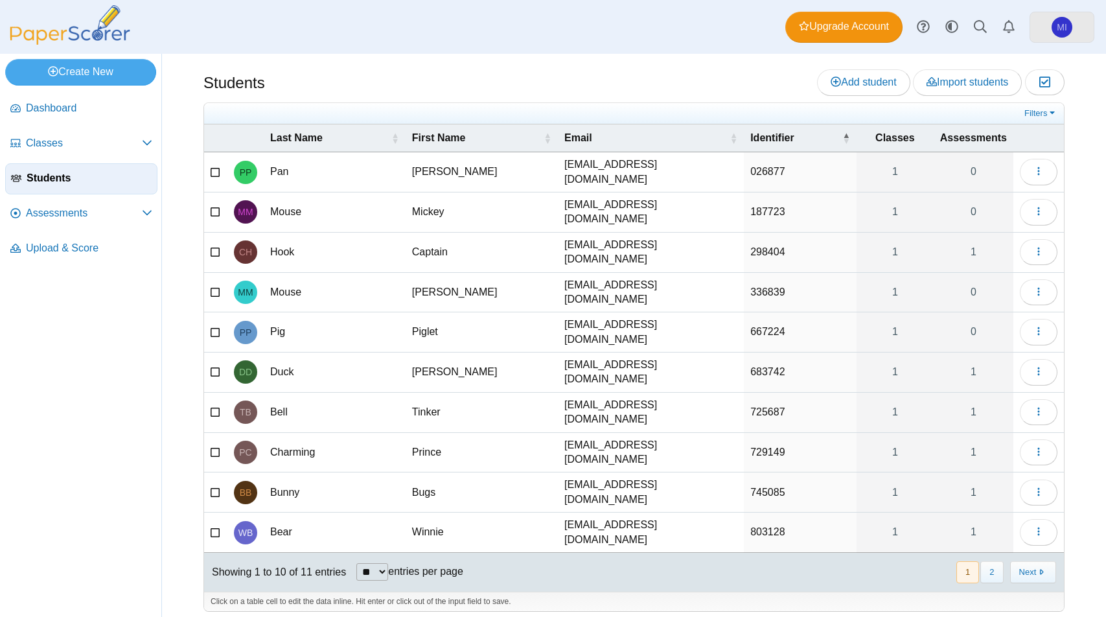
click at [1047, 30] on link "MI" at bounding box center [1061, 27] width 65 height 31
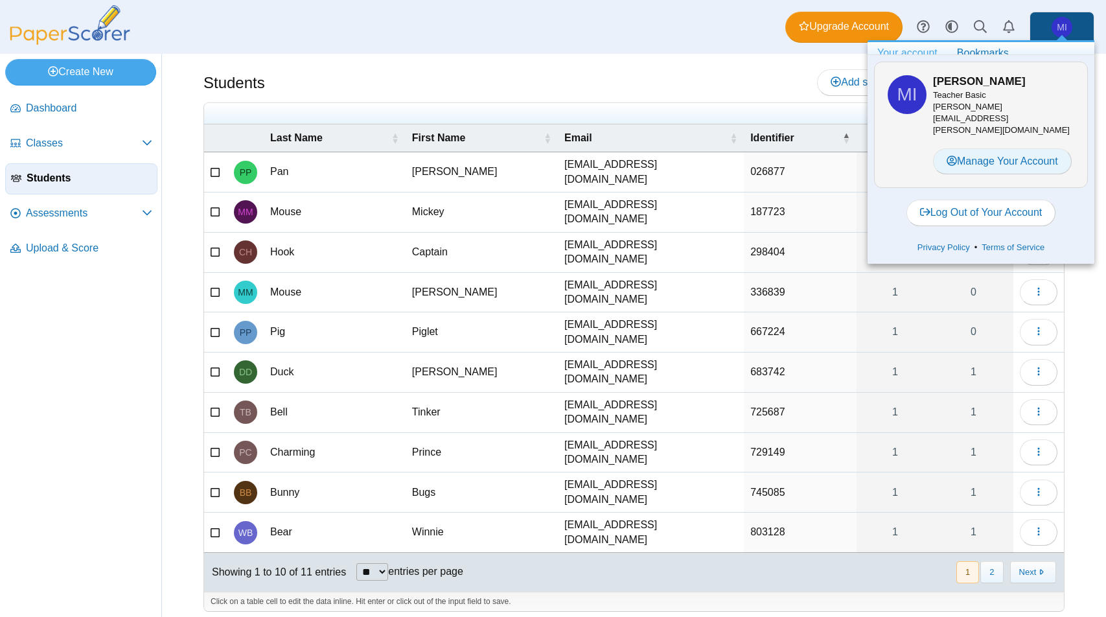
click at [1023, 148] on link "Manage Your Account" at bounding box center [1002, 161] width 139 height 26
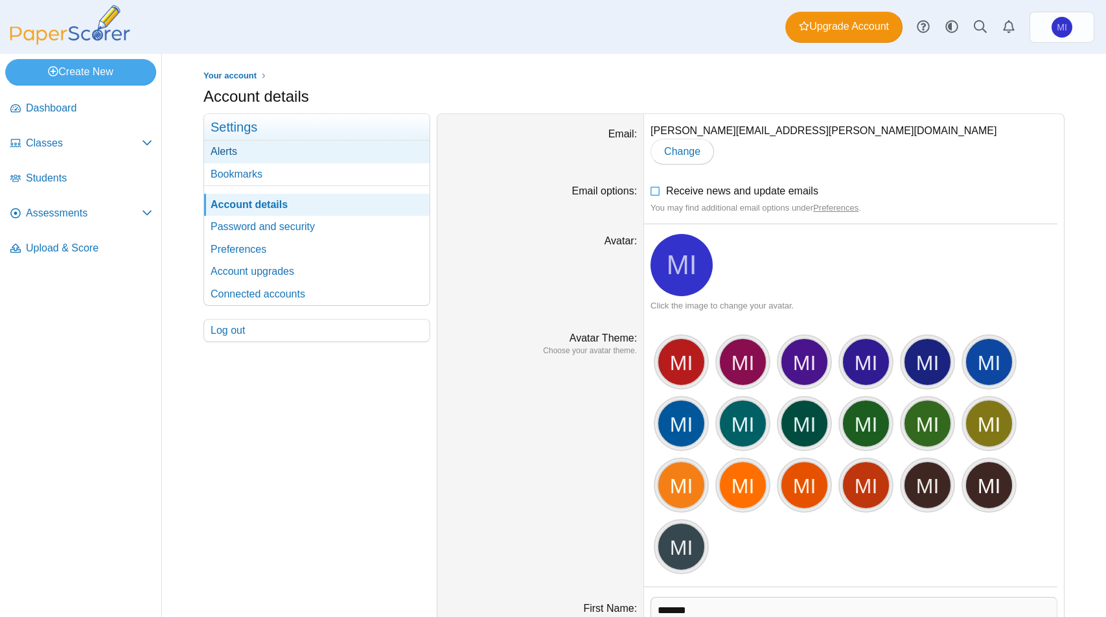
click at [228, 148] on link "Alerts" at bounding box center [316, 152] width 225 height 22
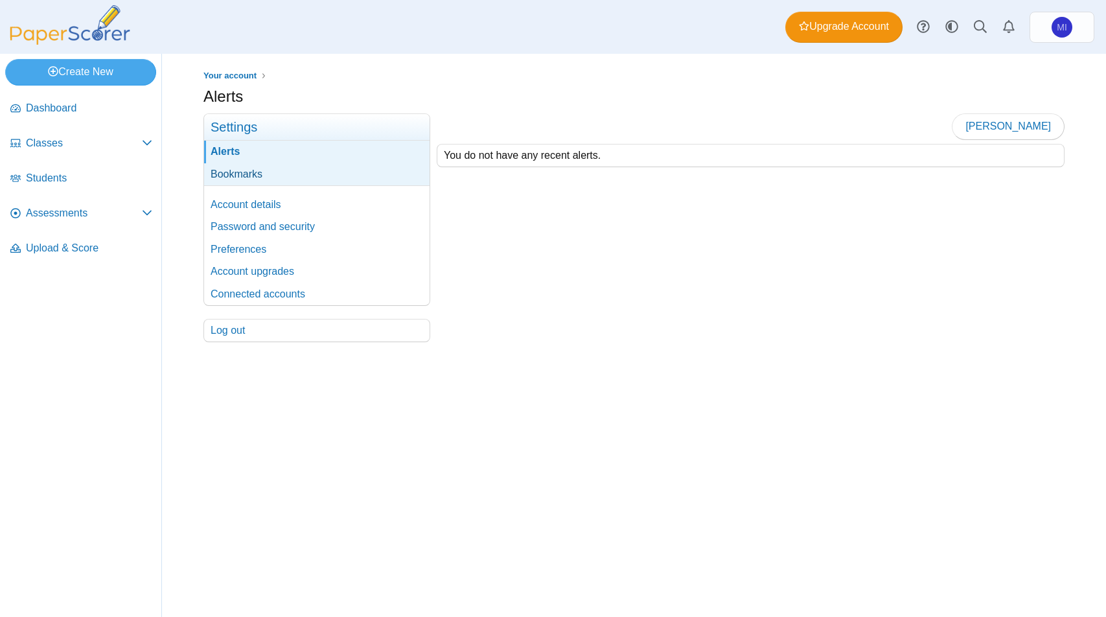
click at [233, 179] on link "Bookmarks" at bounding box center [316, 174] width 225 height 22
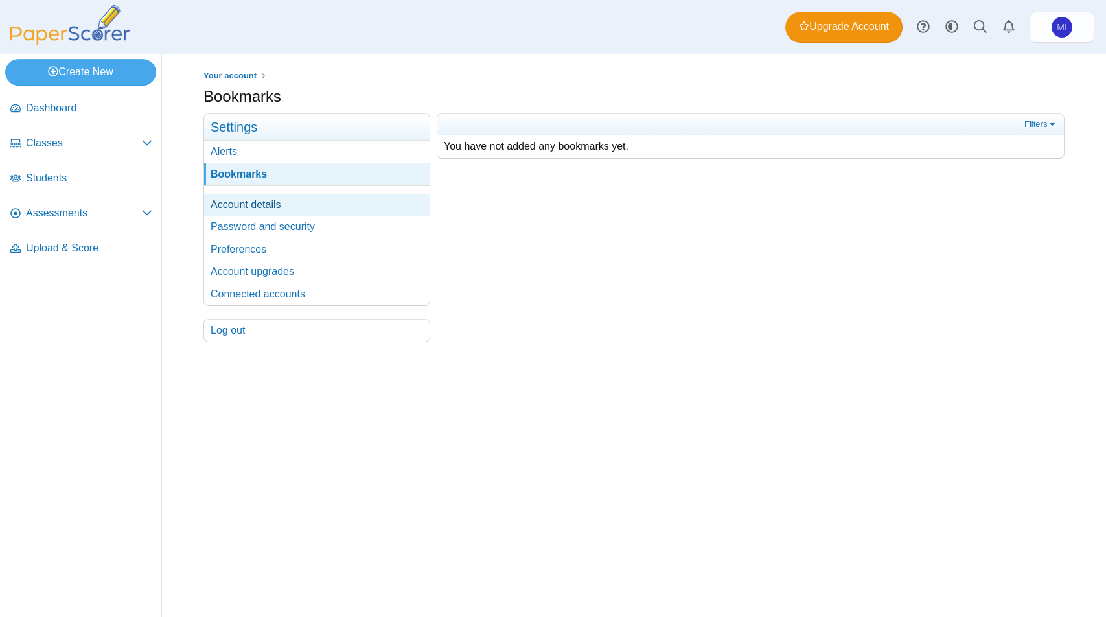
click at [242, 204] on link "Account details" at bounding box center [316, 205] width 225 height 22
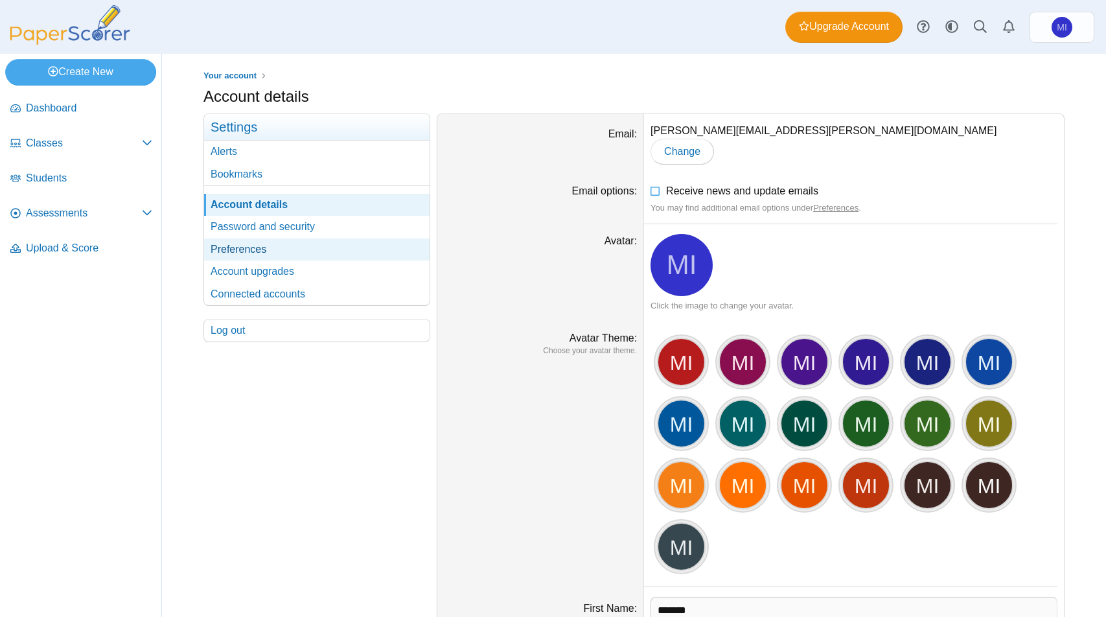
click at [245, 250] on link "Preferences" at bounding box center [316, 249] width 225 height 22
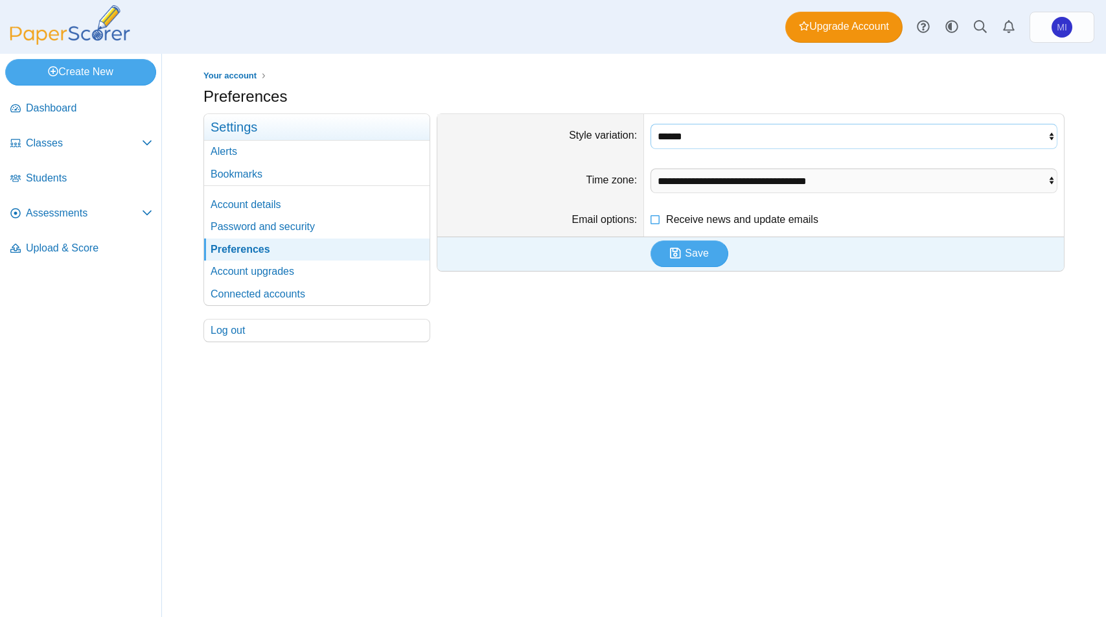
click at [698, 138] on select "****** ***** ****" at bounding box center [853, 136] width 407 height 25
drag, startPoint x: 229, startPoint y: 266, endPoint x: 408, endPoint y: 262, distance: 178.8
click at [229, 266] on link "Account upgrades" at bounding box center [316, 271] width 225 height 22
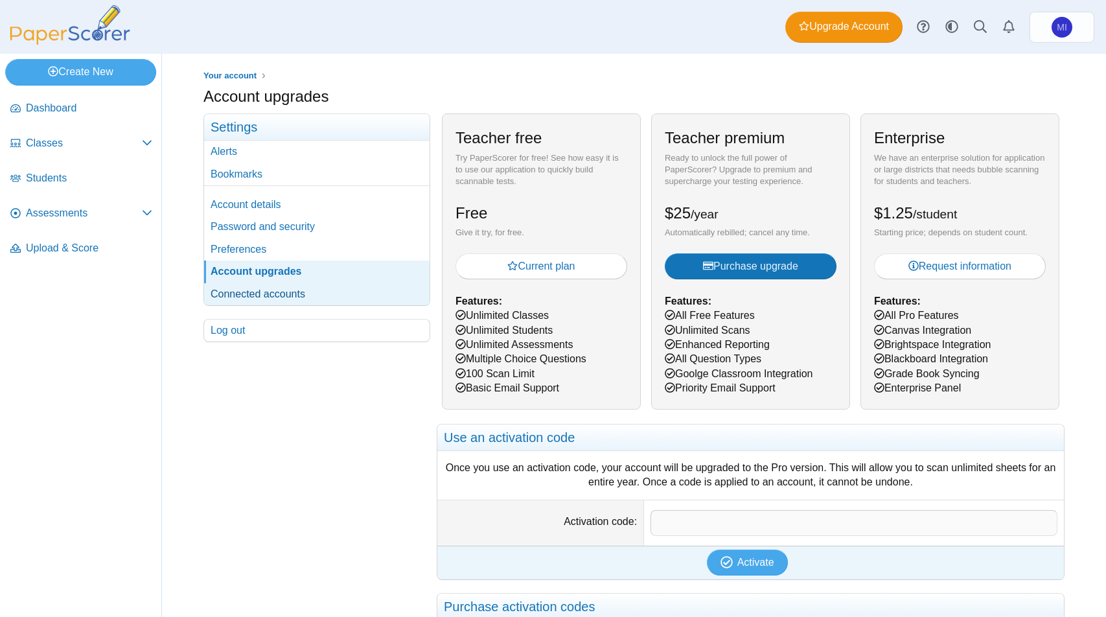
click at [241, 291] on link "Connected accounts" at bounding box center [316, 294] width 225 height 22
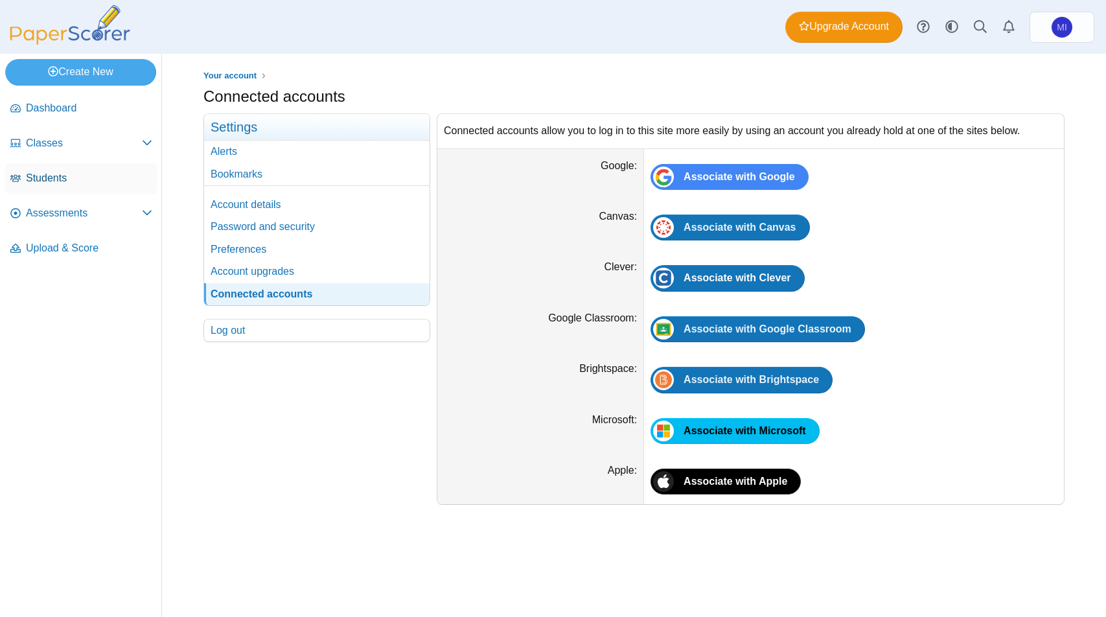
click at [83, 175] on span "Students" at bounding box center [89, 178] width 126 height 14
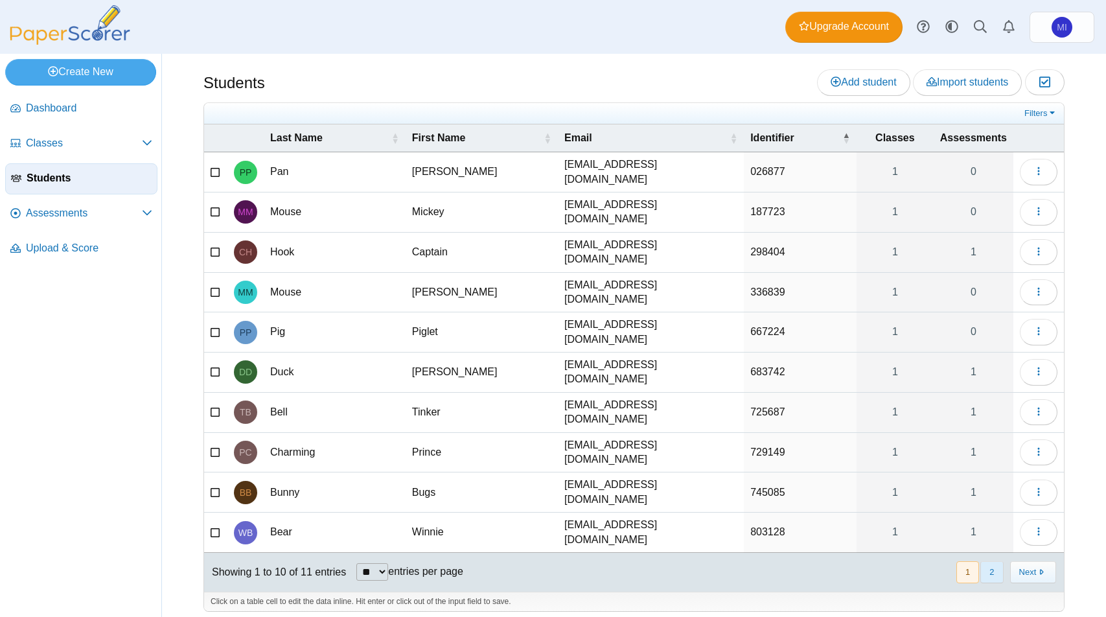
click at [997, 561] on button "2" at bounding box center [991, 571] width 23 height 21
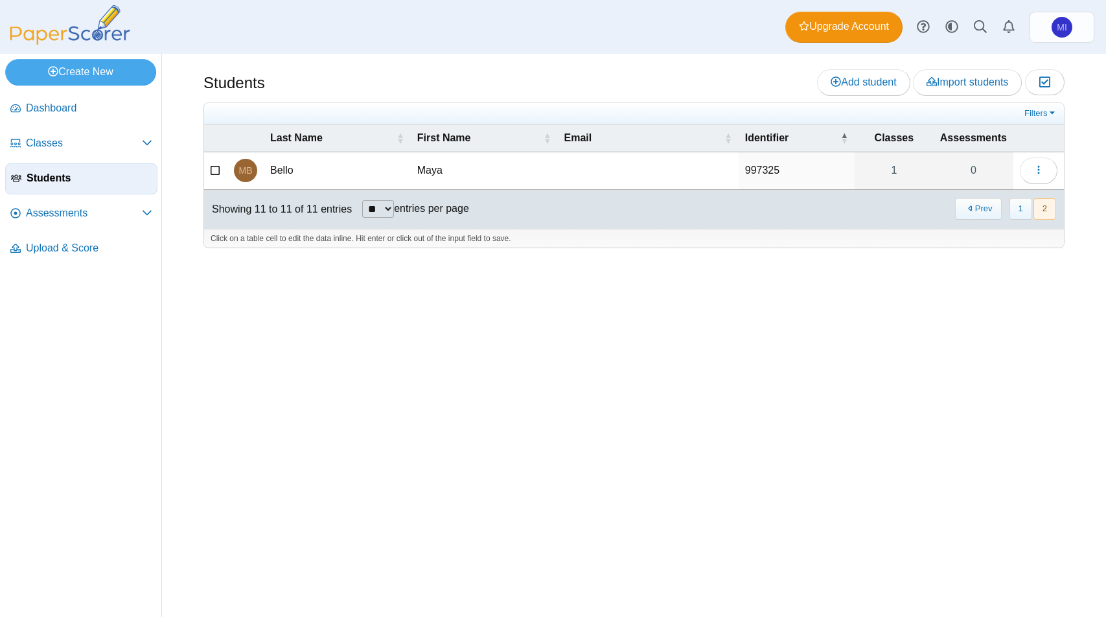
click at [216, 170] on icon at bounding box center [216, 169] width 10 height 9
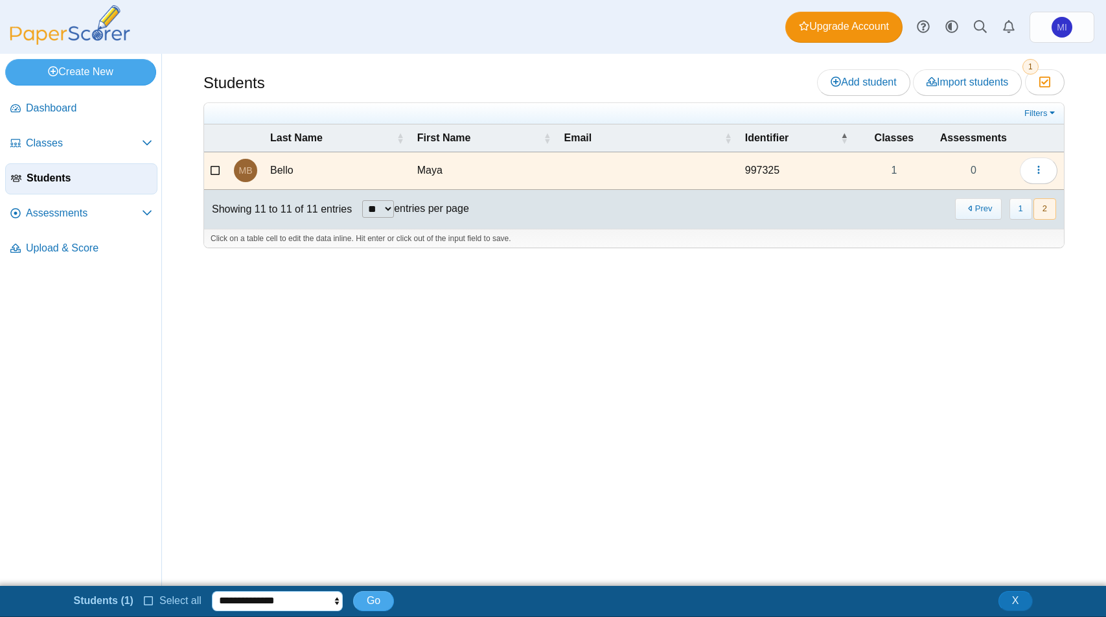
click at [289, 609] on select "**********" at bounding box center [277, 600] width 131 height 19
select select "******"
click at [361, 608] on button "Go" at bounding box center [373, 600] width 41 height 19
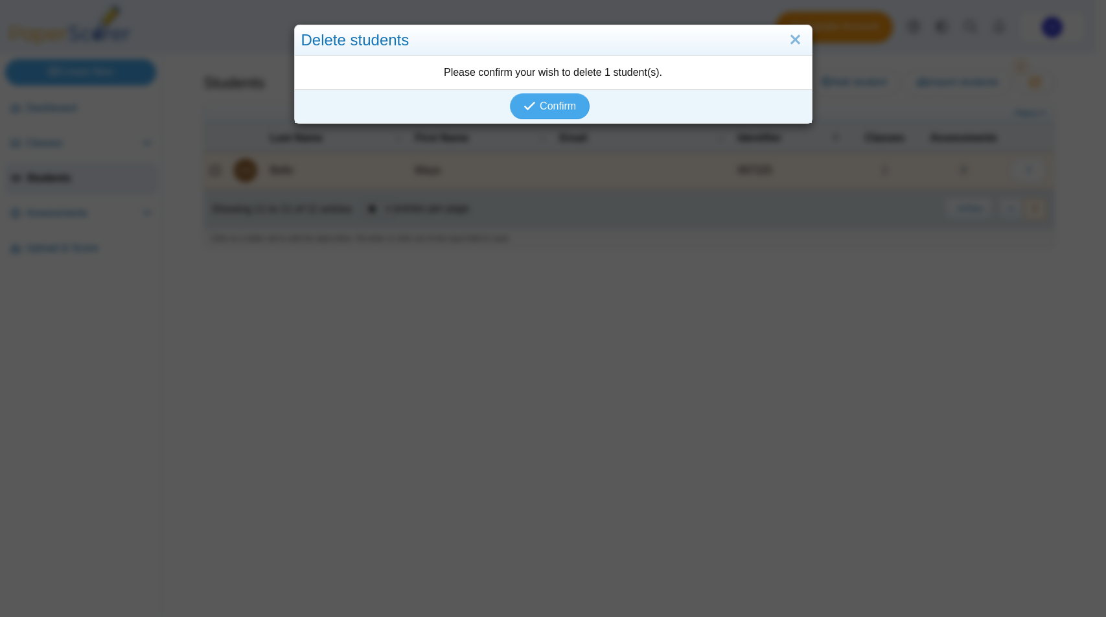
click at [549, 80] on div "Please confirm your wish to delete 1 student(s)." at bounding box center [553, 73] width 517 height 34
click at [554, 101] on span "Confirm" at bounding box center [558, 105] width 36 height 11
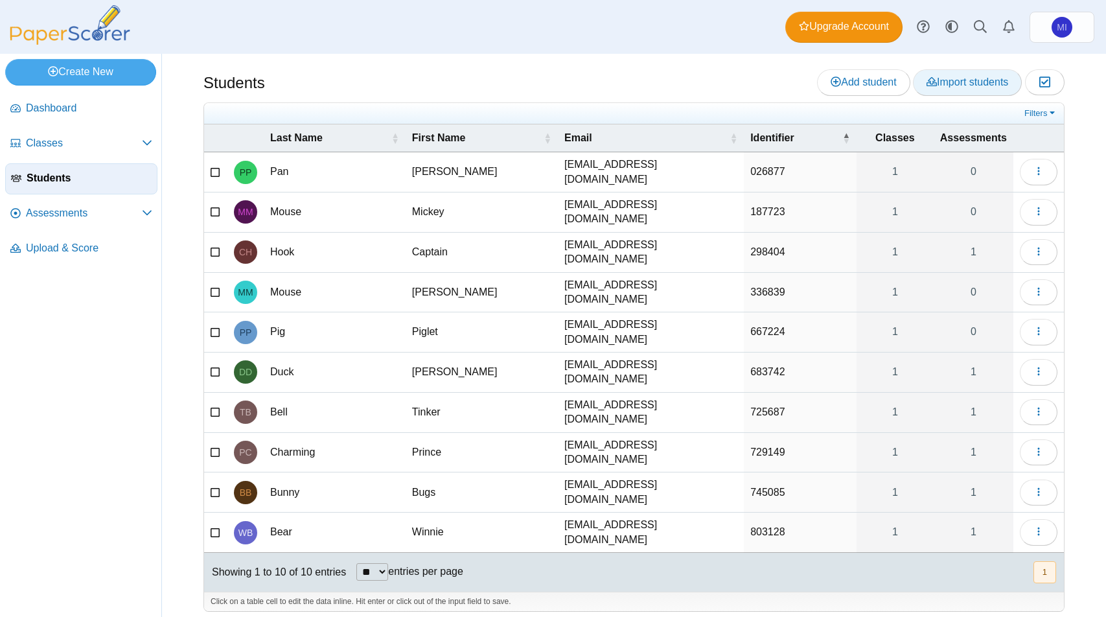
click at [939, 84] on span "Import students" at bounding box center [967, 81] width 82 height 11
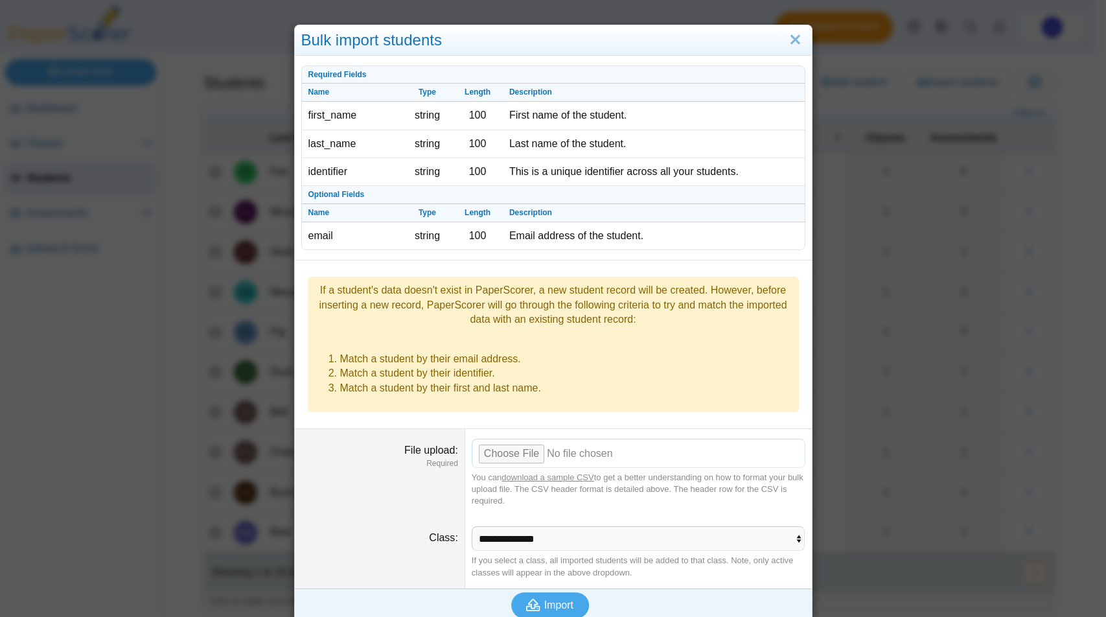
click at [485, 462] on input "File upload" at bounding box center [639, 452] width 334 height 28
type input "**********"
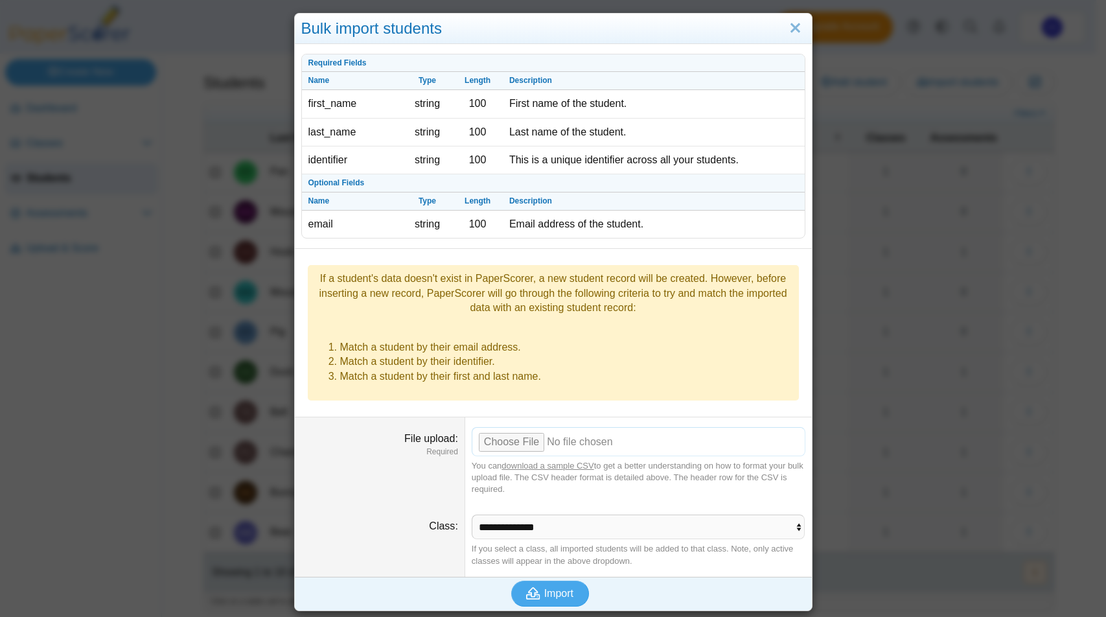
scroll to position [12, 0]
click at [538, 531] on select "**********" at bounding box center [639, 526] width 334 height 25
click at [505, 524] on select "**********" at bounding box center [639, 526] width 334 height 25
select select "**********"
click at [535, 591] on icon "submit" at bounding box center [535, 593] width 18 height 14
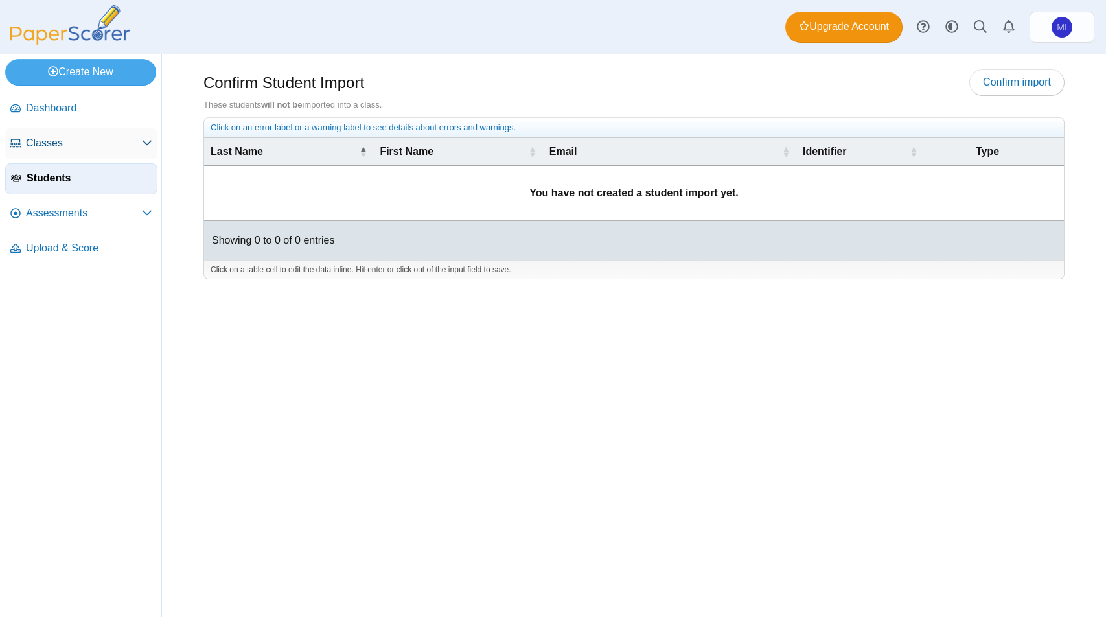
click at [41, 143] on span "Classes" at bounding box center [84, 143] width 116 height 14
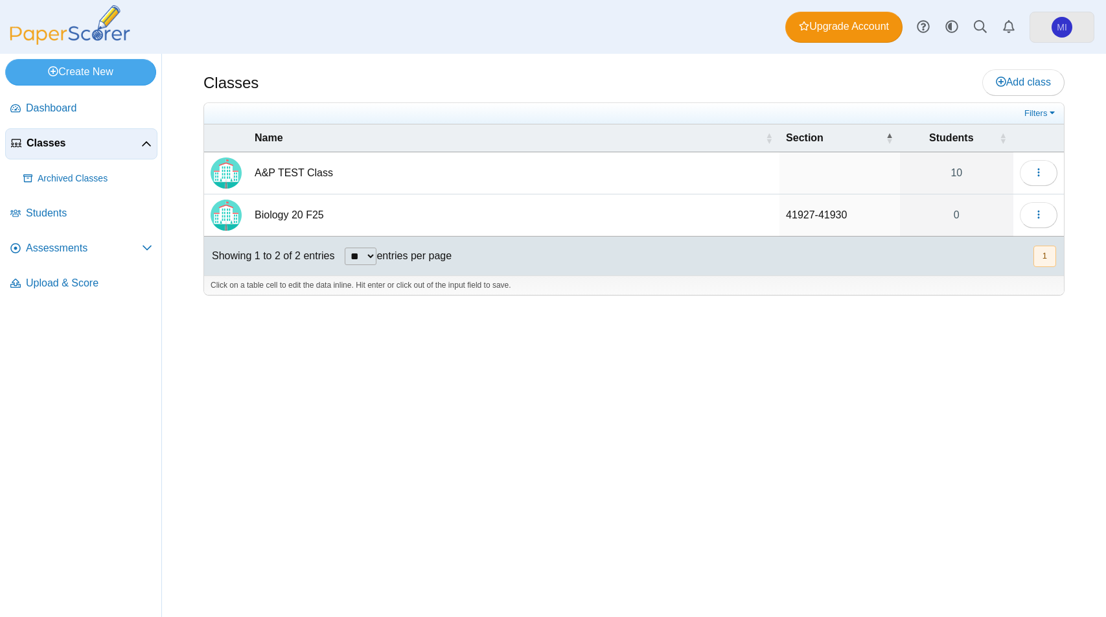
click at [1045, 27] on link "MI" at bounding box center [1061, 27] width 65 height 31
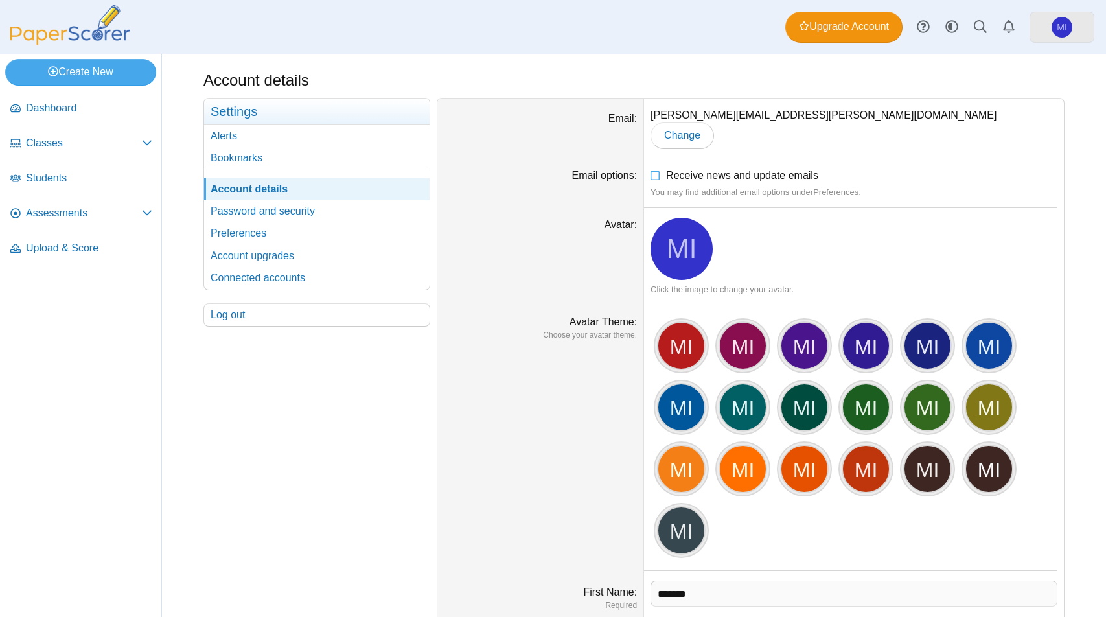
click at [1064, 29] on span "MI" at bounding box center [1061, 27] width 10 height 9
drag, startPoint x: 0, startPoint y: 0, endPoint x: 1064, endPoint y: 28, distance: 1064.5
click at [1064, 28] on span "MI" at bounding box center [1061, 27] width 10 height 9
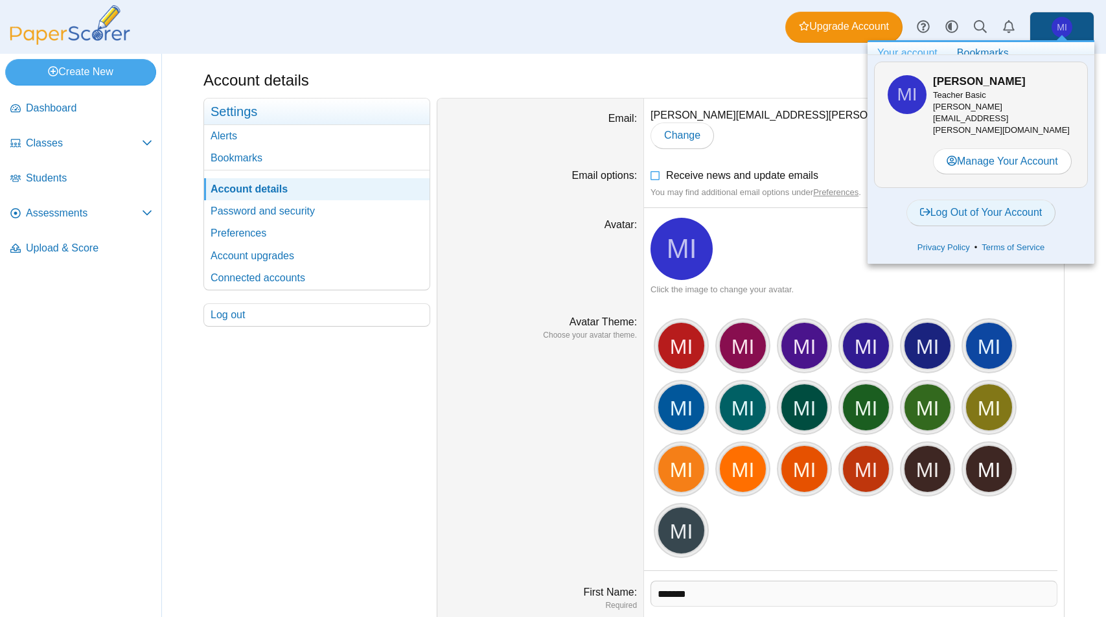
click at [984, 204] on link "Log Out of Your Account" at bounding box center [981, 212] width 150 height 26
